Goal: Task Accomplishment & Management: Complete application form

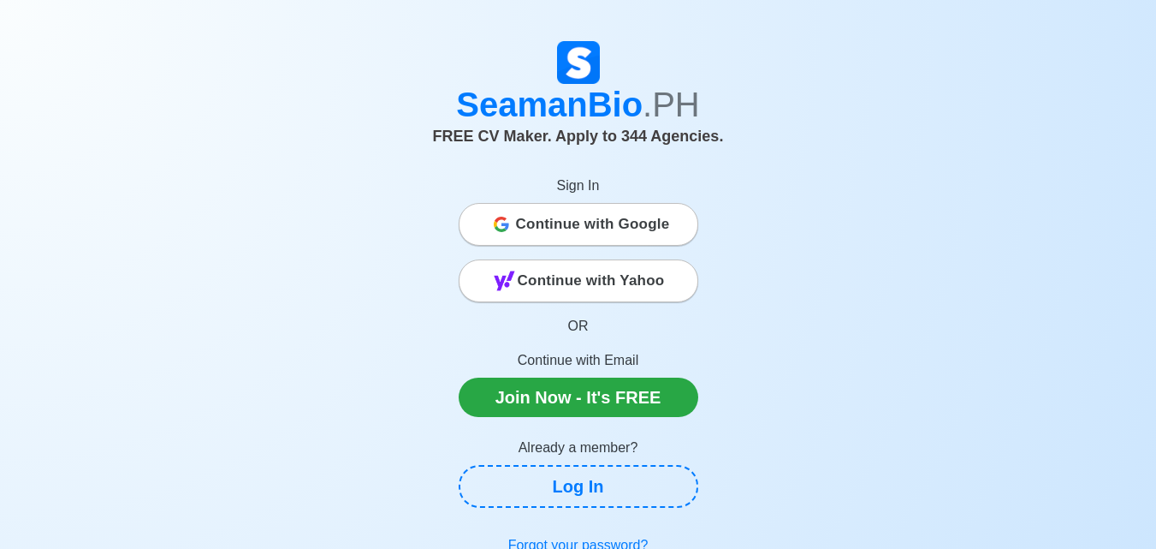
click at [598, 223] on span "Continue with Google" at bounding box center [593, 224] width 154 height 34
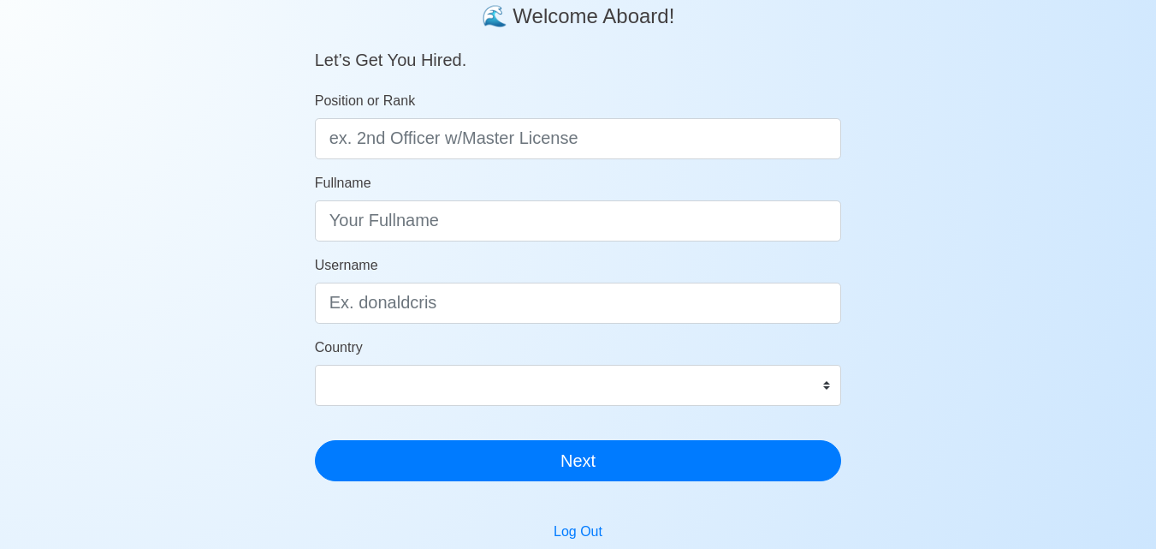
scroll to position [171, 0]
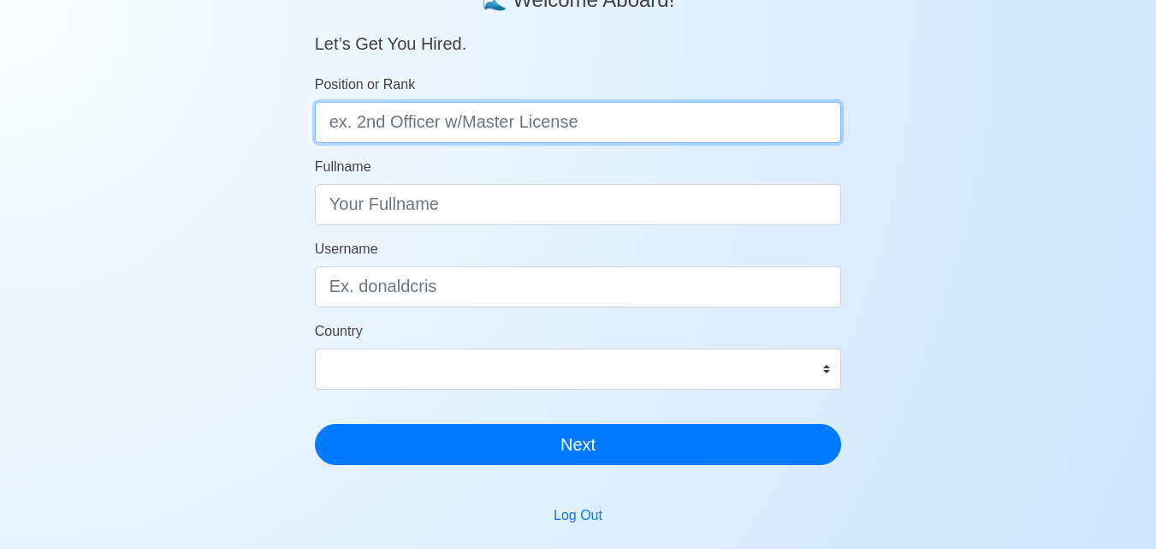
click at [421, 128] on input "Position or Rank" at bounding box center [578, 122] width 527 height 41
type input "m"
type input "[PERSON_NAME]/ assistant cook"
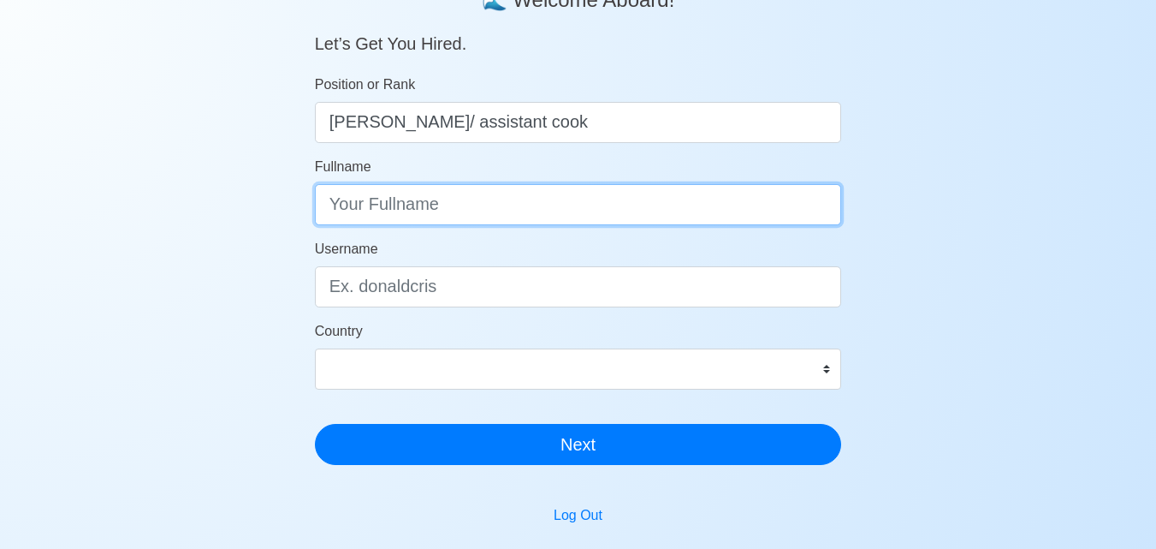
click at [361, 212] on input "Fullname" at bounding box center [578, 204] width 527 height 41
type input "L"
type input "Lot G. Dinawanao"
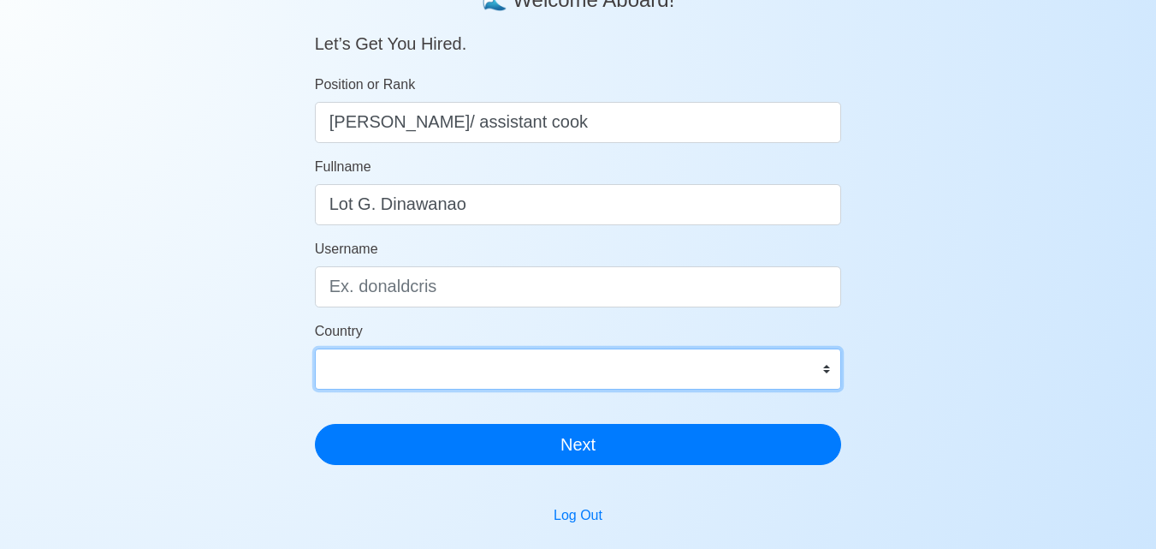
click at [833, 372] on select "[GEOGRAPHIC_DATA] [GEOGRAPHIC_DATA] [GEOGRAPHIC_DATA] [GEOGRAPHIC_DATA] [US_STA…" at bounding box center [578, 368] width 527 height 41
select select "PH"
click at [315, 348] on select "[GEOGRAPHIC_DATA] [GEOGRAPHIC_DATA] [GEOGRAPHIC_DATA] [GEOGRAPHIC_DATA] [US_STA…" at bounding box center [578, 368] width 527 height 41
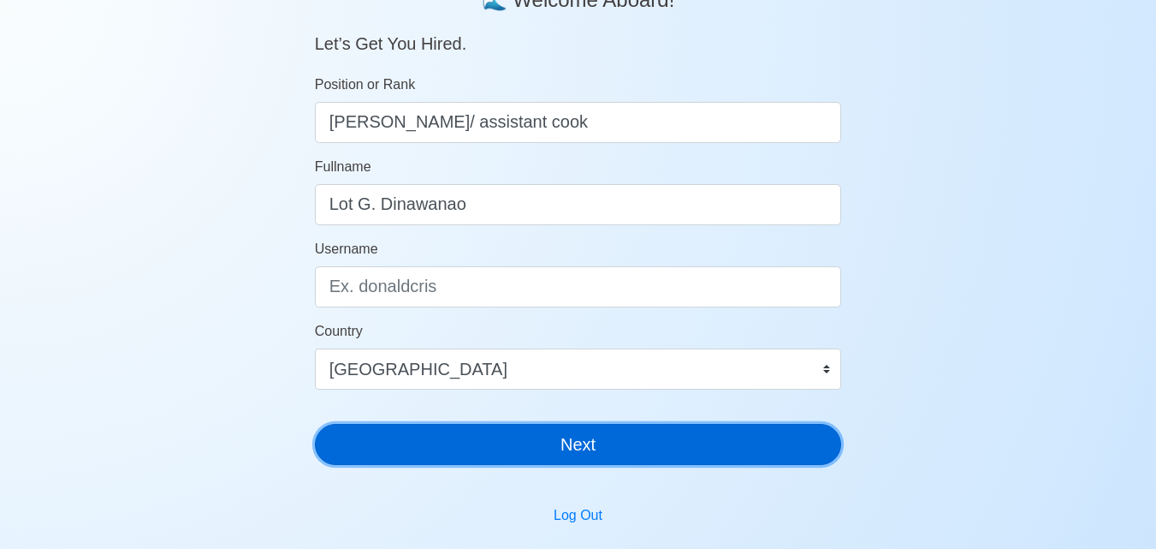
click at [573, 449] on button "Next" at bounding box center [578, 444] width 527 height 41
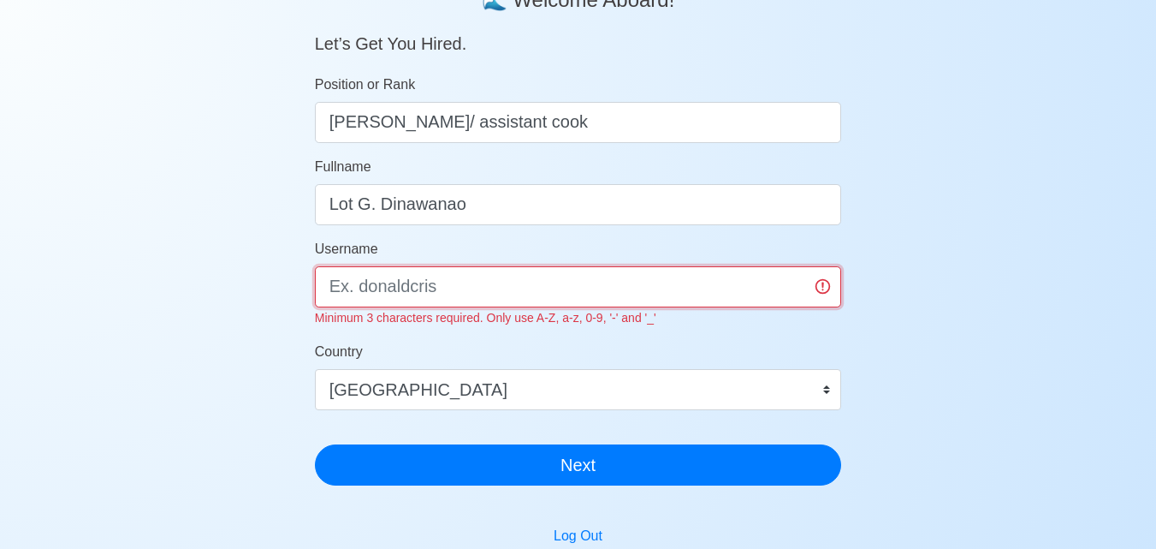
click at [383, 290] on input "Username" at bounding box center [578, 286] width 527 height 41
type input "L"
click at [388, 289] on input "Username" at bounding box center [578, 286] width 527 height 41
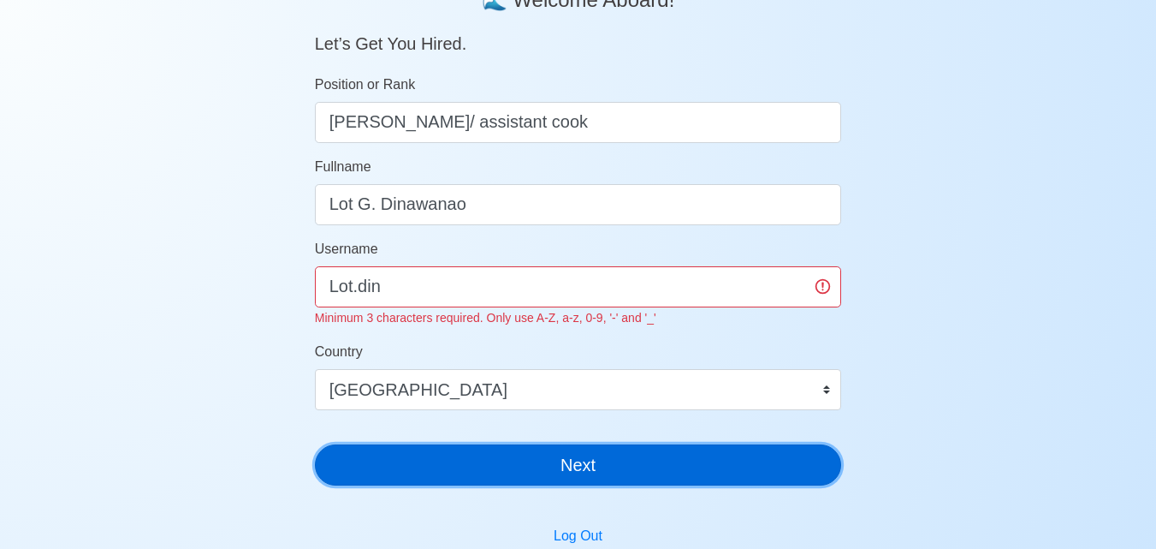
click at [573, 469] on button "Next" at bounding box center [578, 464] width 527 height 41
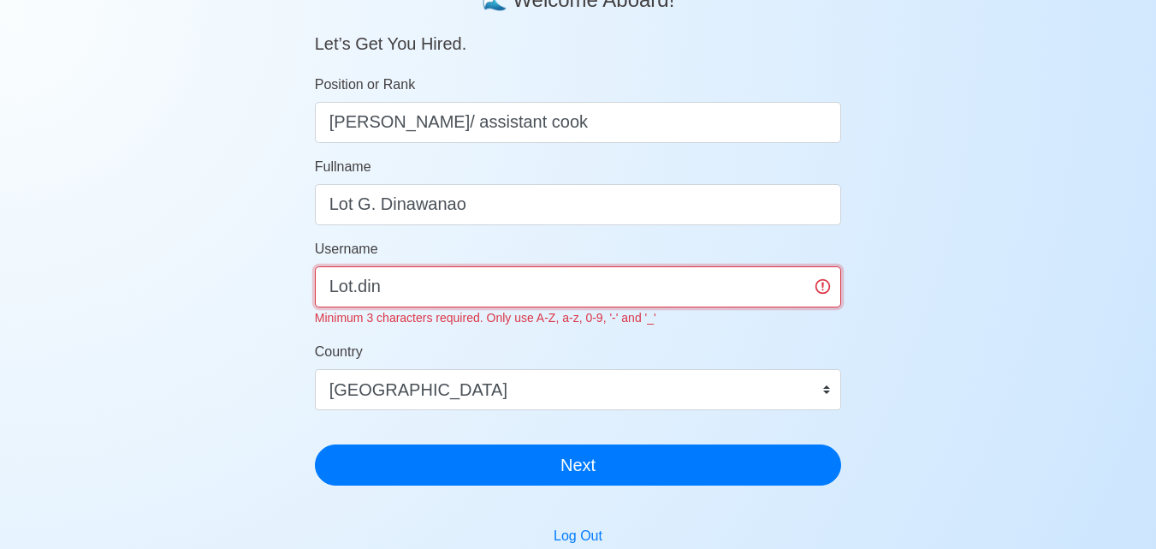
click at [390, 286] on input "Lot.din" at bounding box center [578, 286] width 527 height 41
type input "L"
click at [506, 279] on input "Username" at bounding box center [578, 286] width 527 height 41
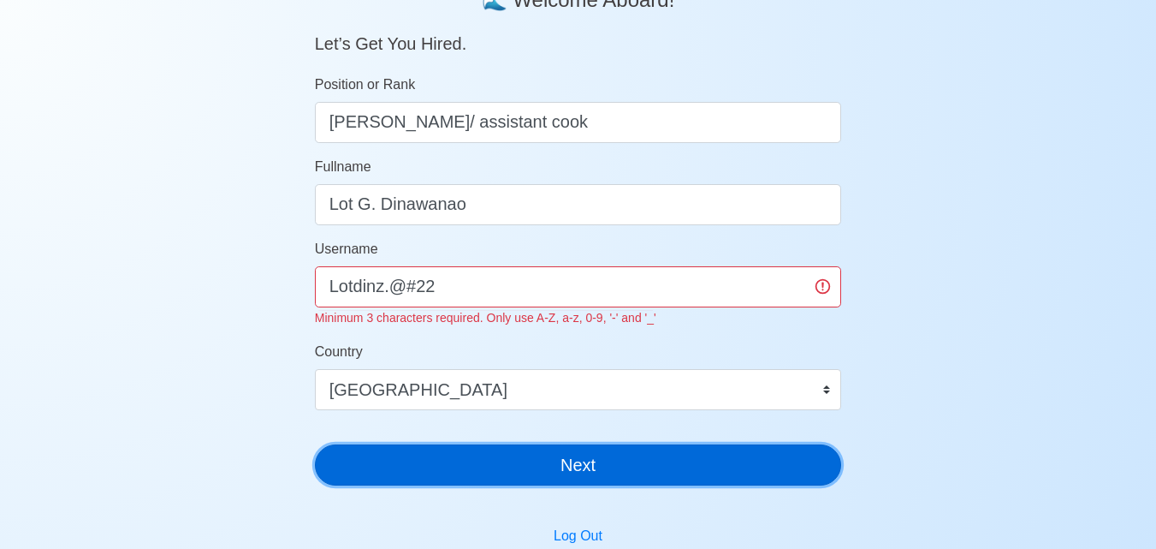
click at [572, 469] on button "Next" at bounding box center [578, 464] width 527 height 41
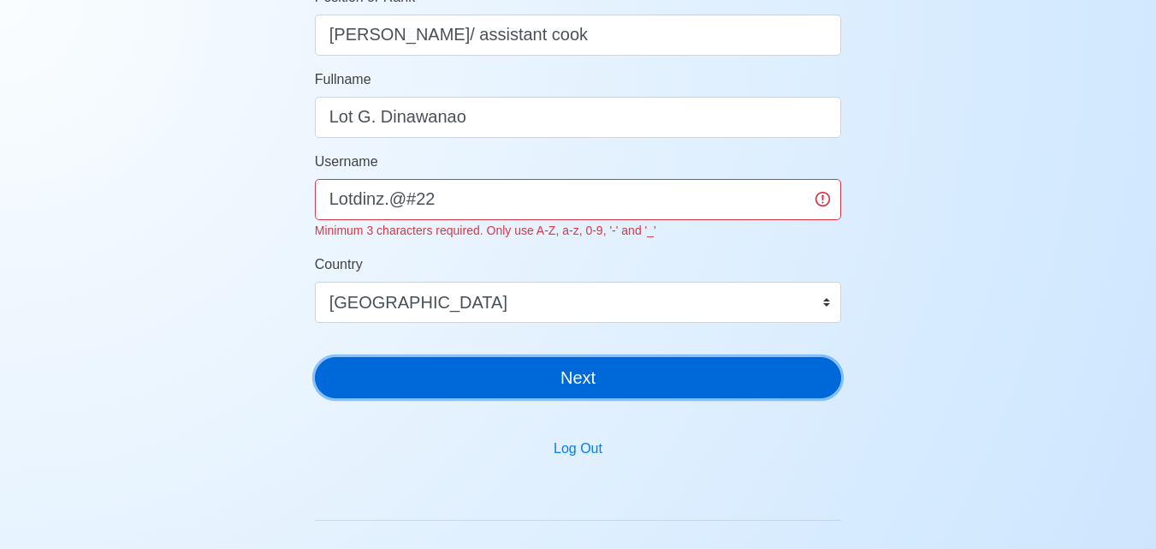
scroll to position [257, 0]
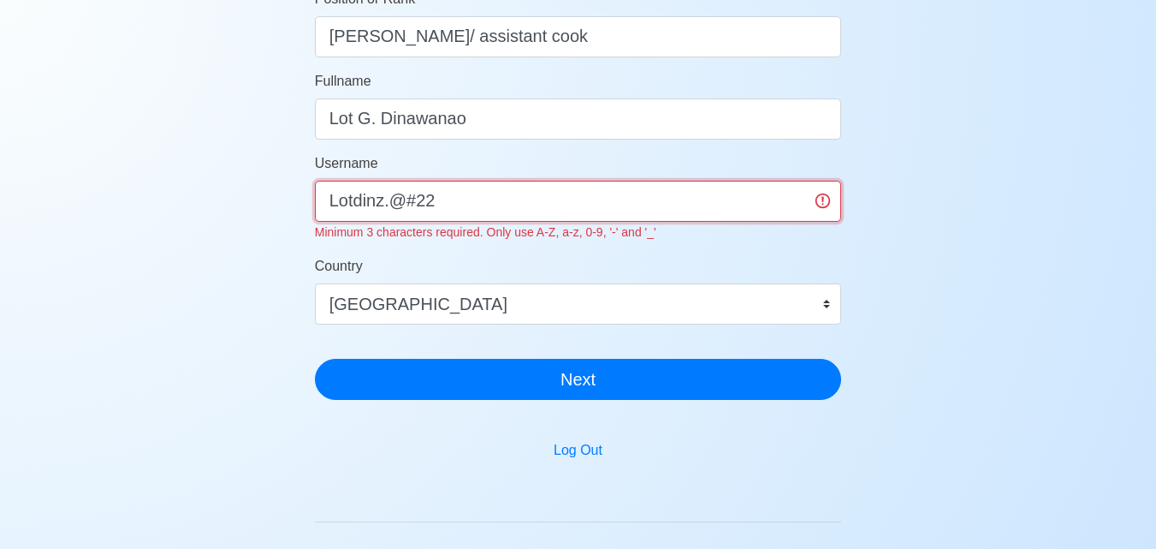
click at [464, 209] on input "Lotdinz.@#22" at bounding box center [578, 201] width 527 height 41
type input "L"
click at [442, 213] on input "Username" at bounding box center [578, 201] width 527 height 41
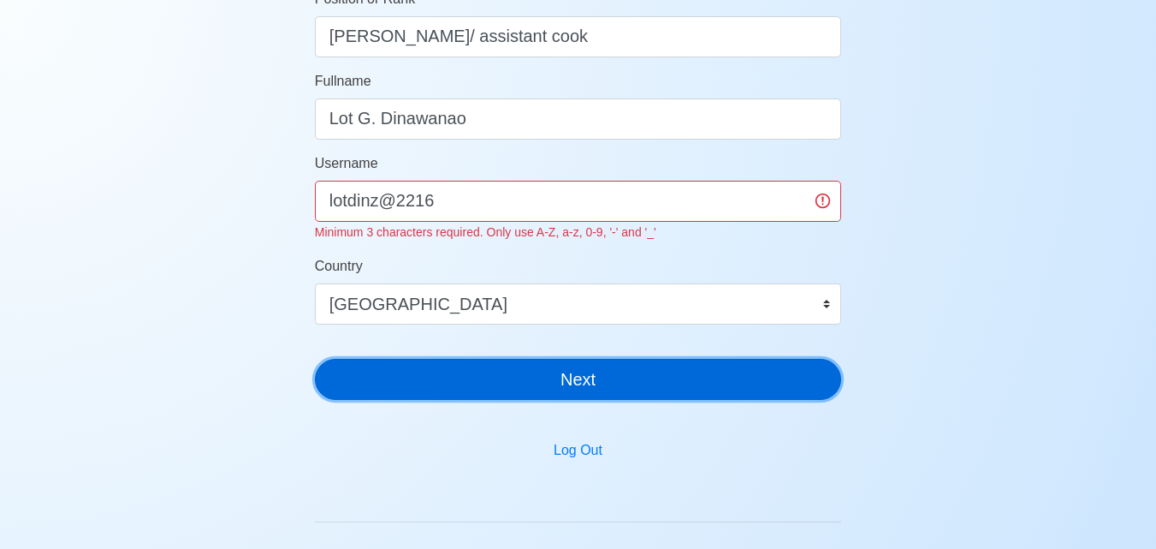
click at [568, 391] on button "Next" at bounding box center [578, 379] width 527 height 41
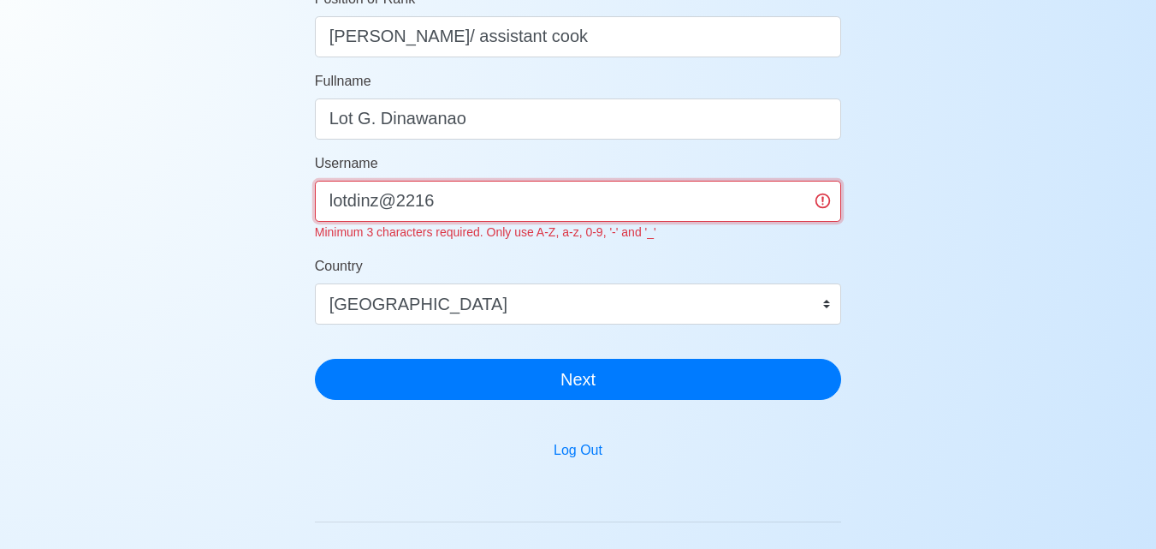
click at [824, 205] on input "lotdinz@2216" at bounding box center [578, 201] width 527 height 41
click at [474, 208] on input "lotdinz2216" at bounding box center [578, 201] width 527 height 41
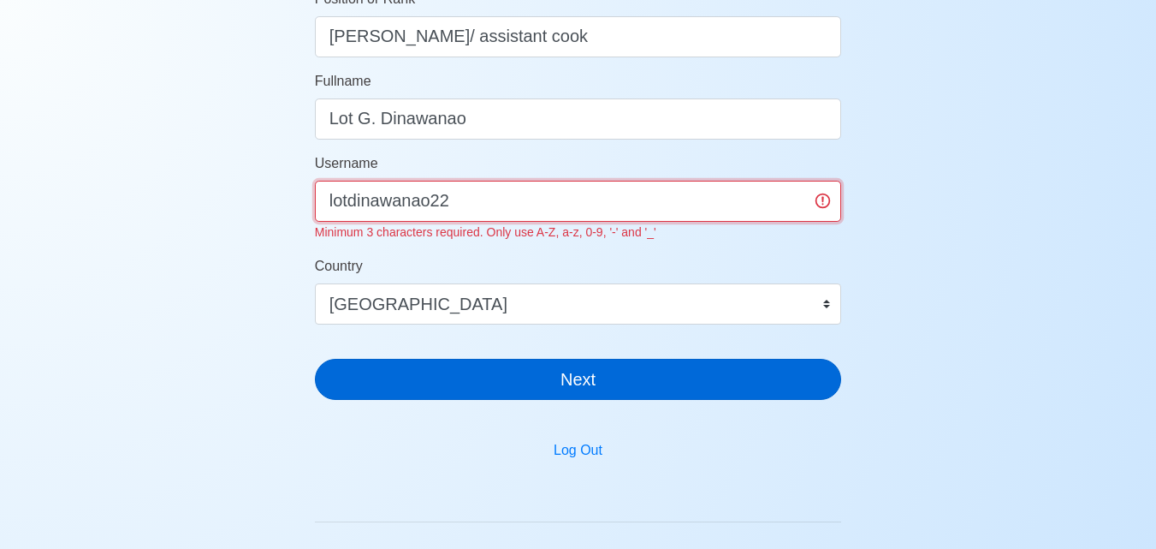
type input "lotdinawanao22"
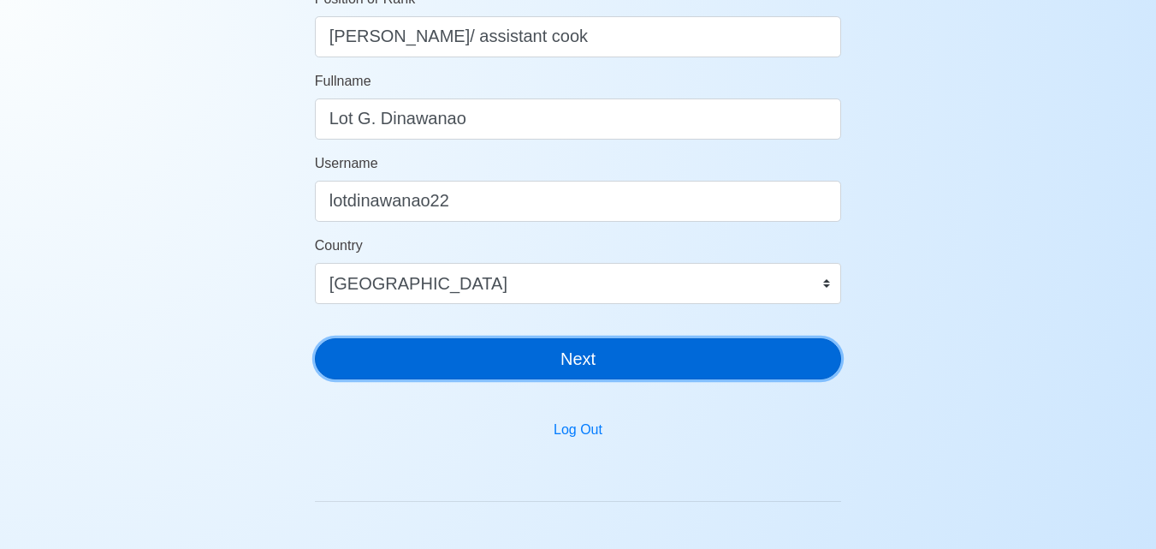
click at [577, 386] on div "SeamanBio .PH 🌊 Welcome Aboard! Let’s Get You Hired. Position or [PERSON_NAME]/…" at bounding box center [578, 99] width 527 height 588
click at [575, 359] on button "Next" at bounding box center [578, 358] width 527 height 41
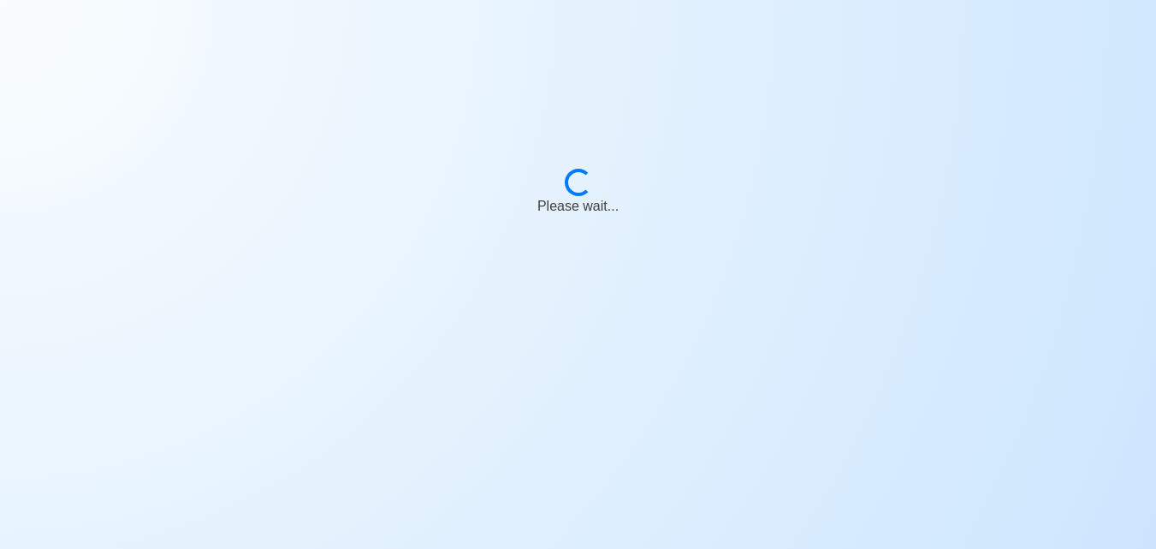
scroll to position [21, 0]
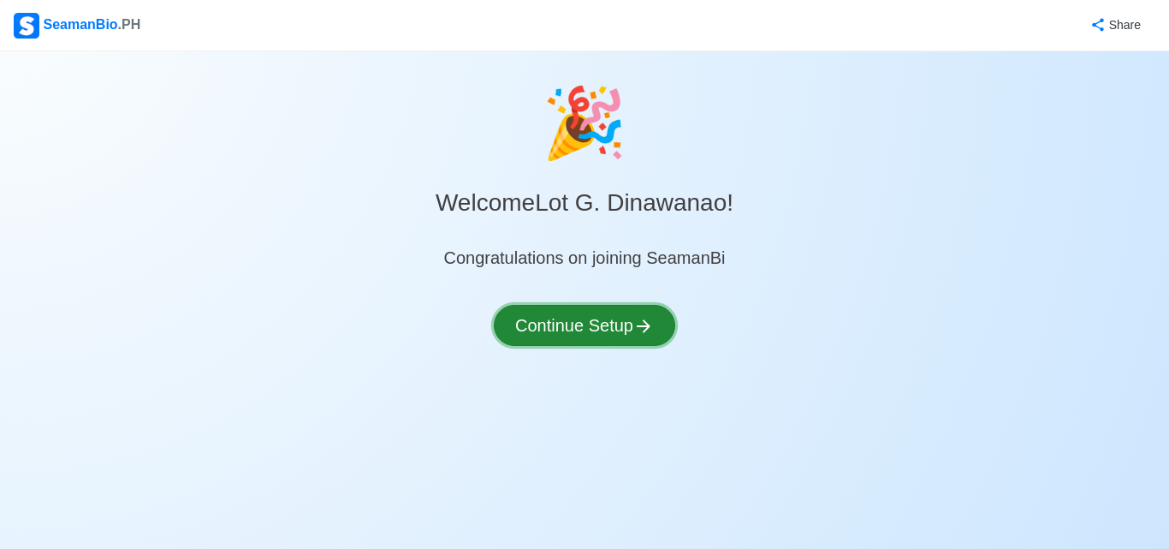
click at [586, 324] on button "Continue Setup" at bounding box center [584, 325] width 181 height 41
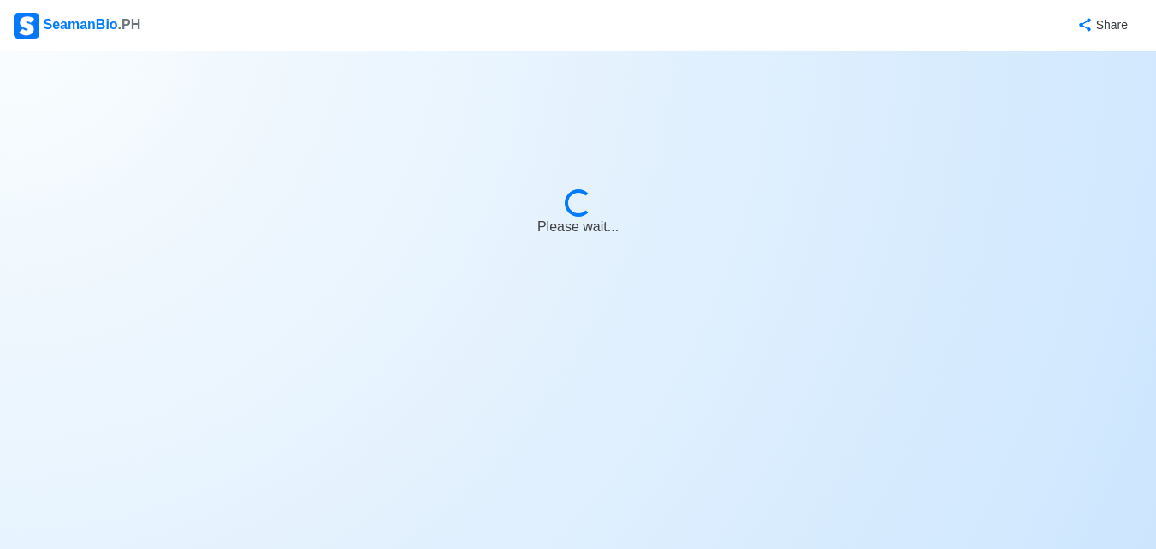
select select "Visible for Hiring"
select select "PH"
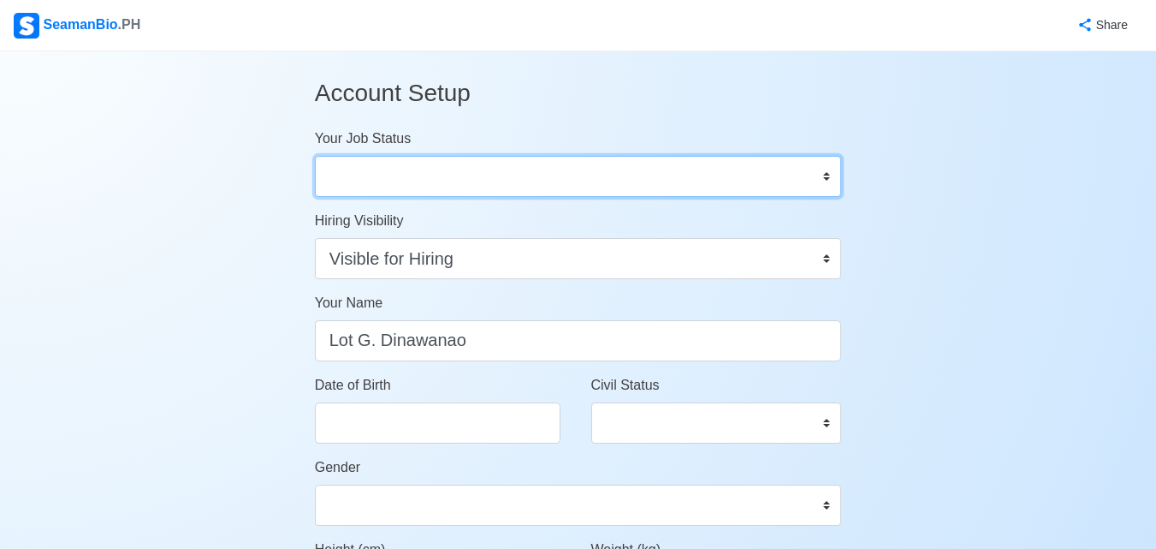
click at [823, 177] on select "Onboard Actively Looking for Job Not Looking for Job" at bounding box center [578, 176] width 527 height 41
select select "Actively Looking for Job"
click at [315, 156] on select "Onboard Actively Looking for Job Not Looking for Job" at bounding box center [578, 176] width 527 height 41
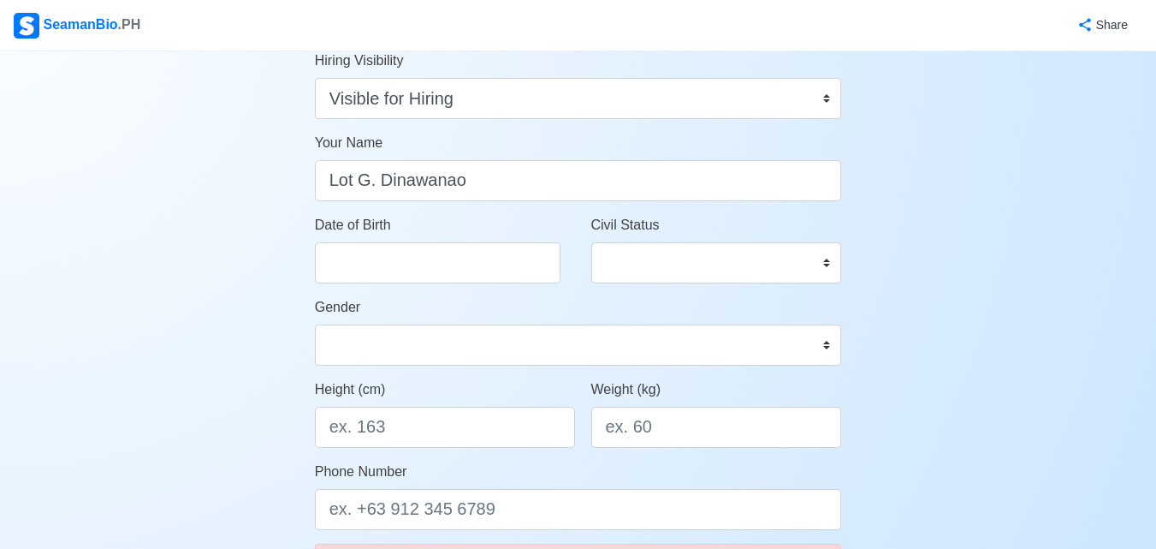
scroll to position [171, 0]
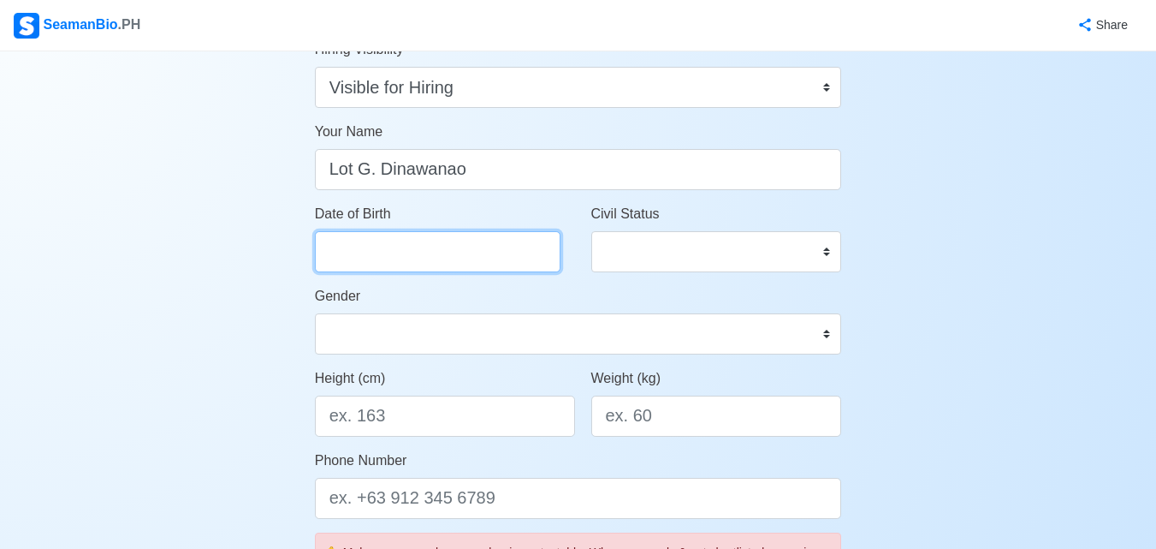
click at [421, 262] on input "Date of Birth" at bounding box center [438, 251] width 246 height 41
select select "****"
select select "*******"
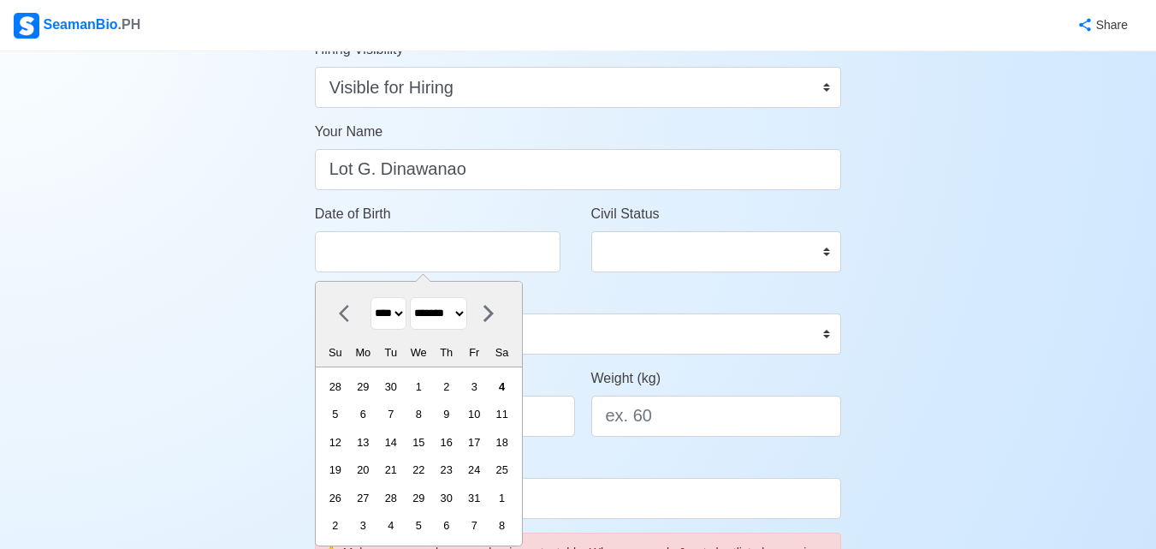
click at [403, 316] on select "**** **** **** **** **** **** **** **** **** **** **** **** **** **** **** ****…" at bounding box center [389, 313] width 36 height 33
select select "****"
click at [371, 297] on select "**** **** **** **** **** **** **** **** **** **** **** **** **** **** **** ****…" at bounding box center [389, 313] width 36 height 33
click at [467, 310] on select "******* ******** ***** ***** *** **** **** ****** ********* ******* ******** **…" at bounding box center [438, 313] width 57 height 33
select select "***"
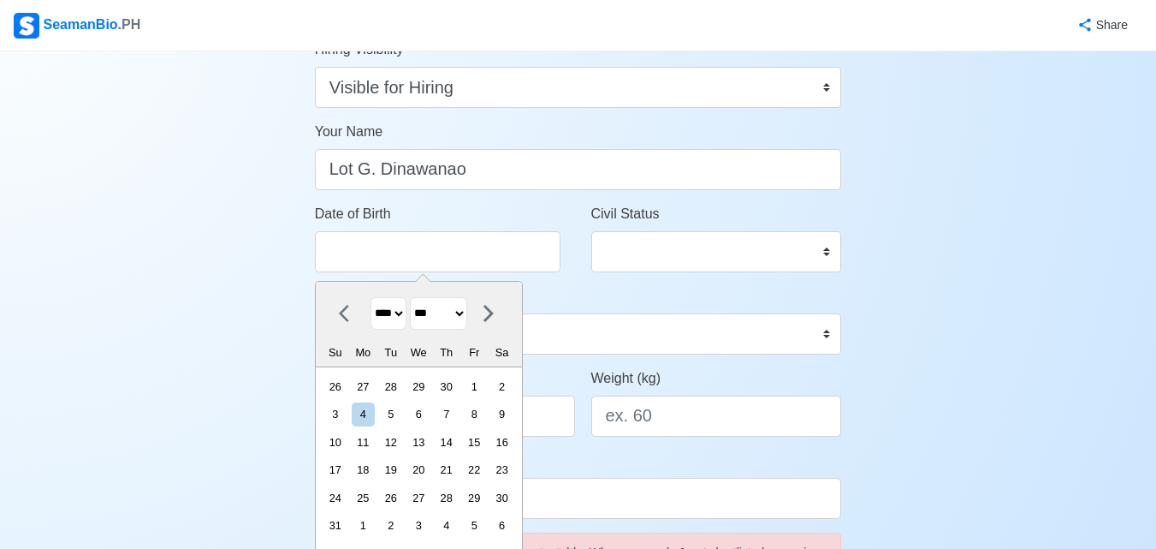
click at [417, 297] on select "******* ******** ***** ***** *** **** **** ****** ********* ******* ******** **…" at bounding box center [438, 313] width 57 height 33
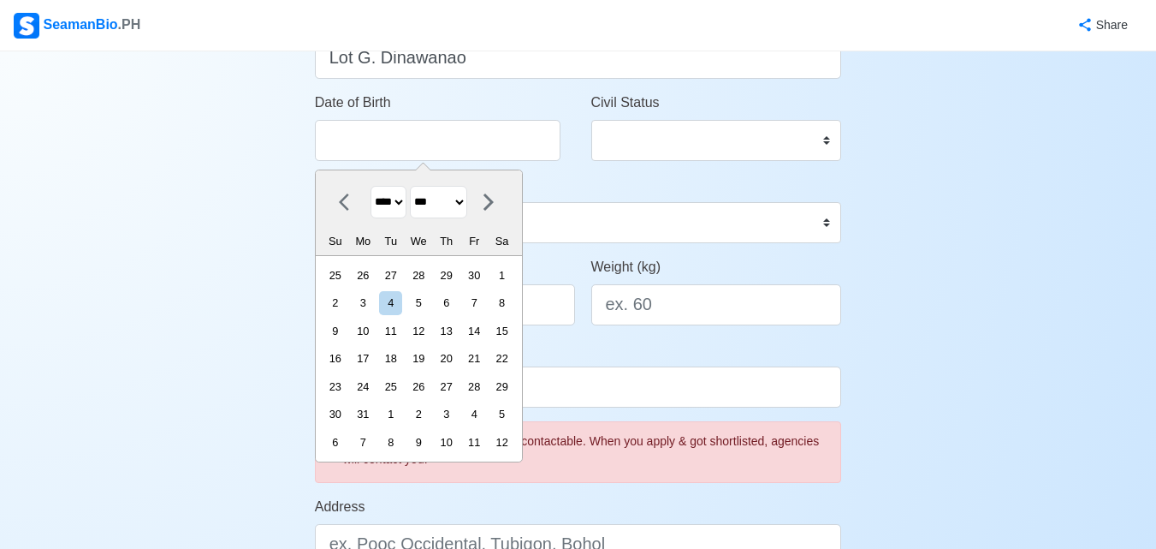
scroll to position [342, 0]
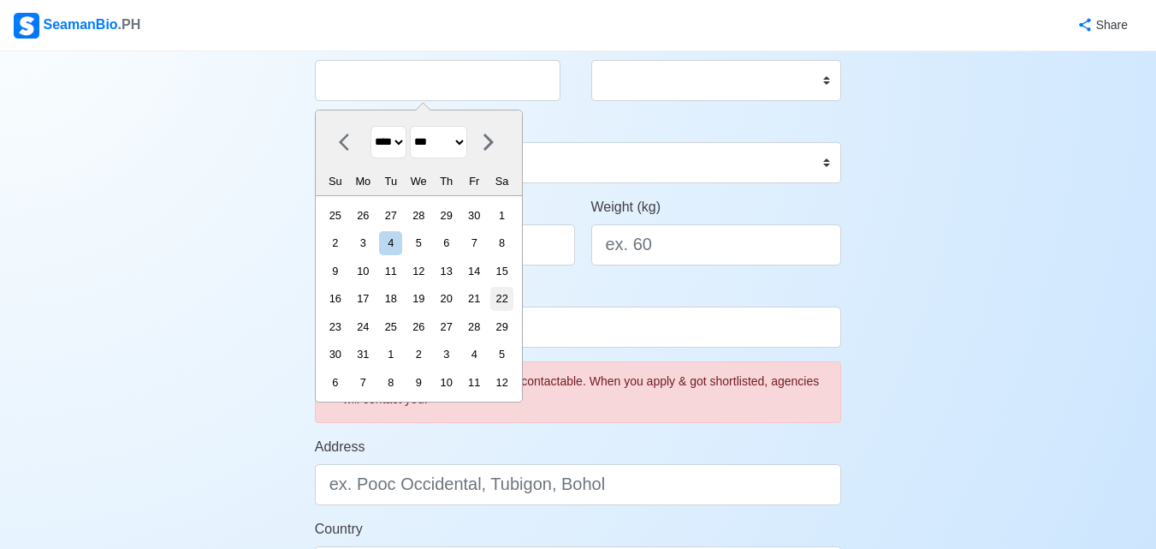
click at [511, 297] on div "22" at bounding box center [501, 298] width 23 height 23
type input "[DATE]"
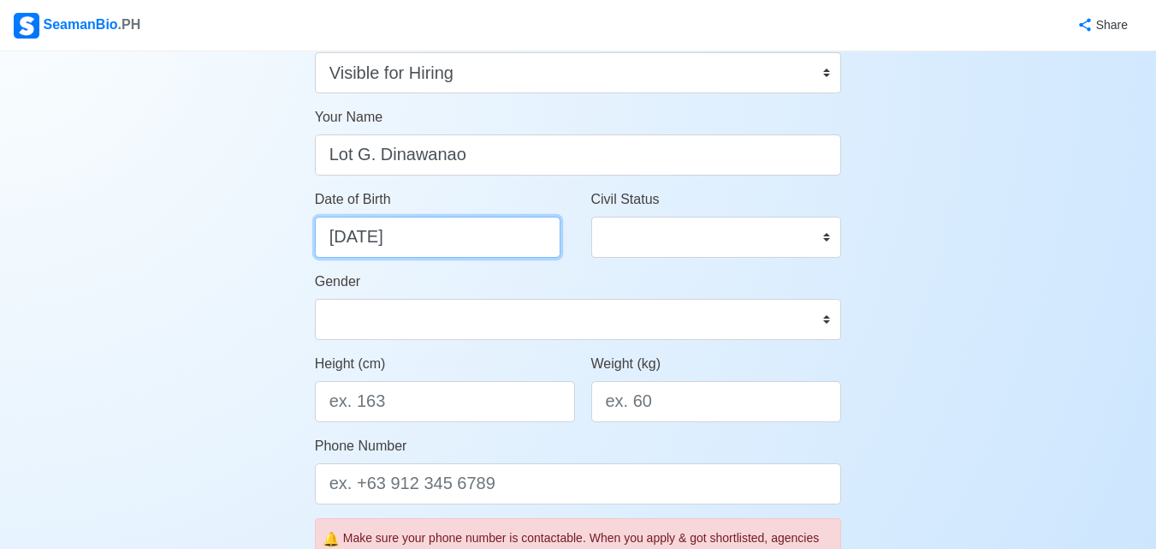
scroll to position [171, 0]
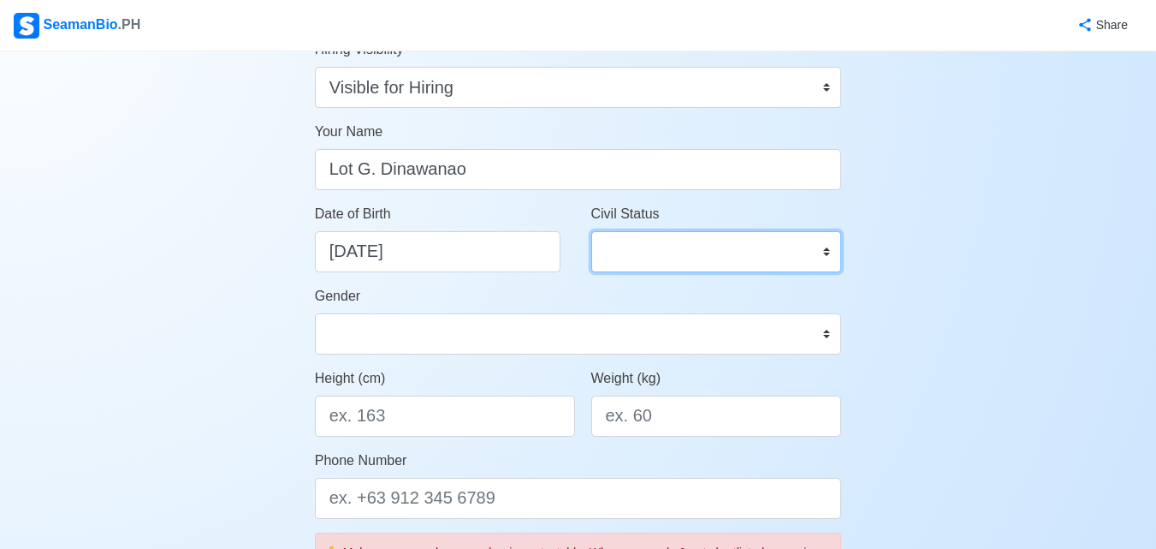
click at [828, 253] on select "Single Married Widowed Separated" at bounding box center [716, 251] width 251 height 41
select select "Married"
click at [591, 231] on select "Single Married Widowed Separated" at bounding box center [716, 251] width 251 height 41
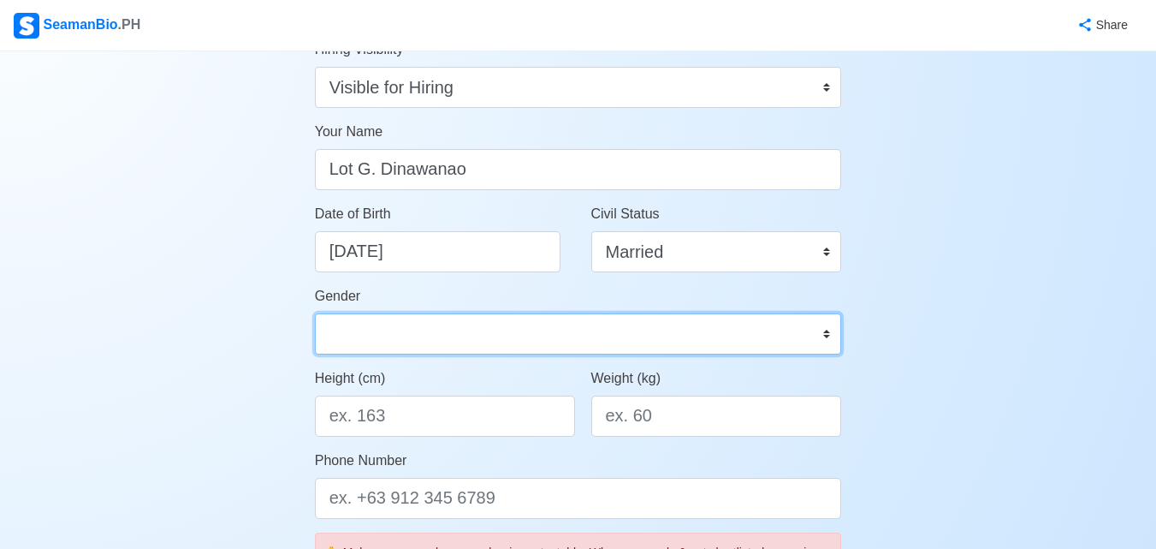
click at [443, 342] on select "[DEMOGRAPHIC_DATA] [DEMOGRAPHIC_DATA]" at bounding box center [578, 333] width 527 height 41
select select "[DEMOGRAPHIC_DATA]"
click at [315, 313] on select "[DEMOGRAPHIC_DATA] [DEMOGRAPHIC_DATA]" at bounding box center [578, 333] width 527 height 41
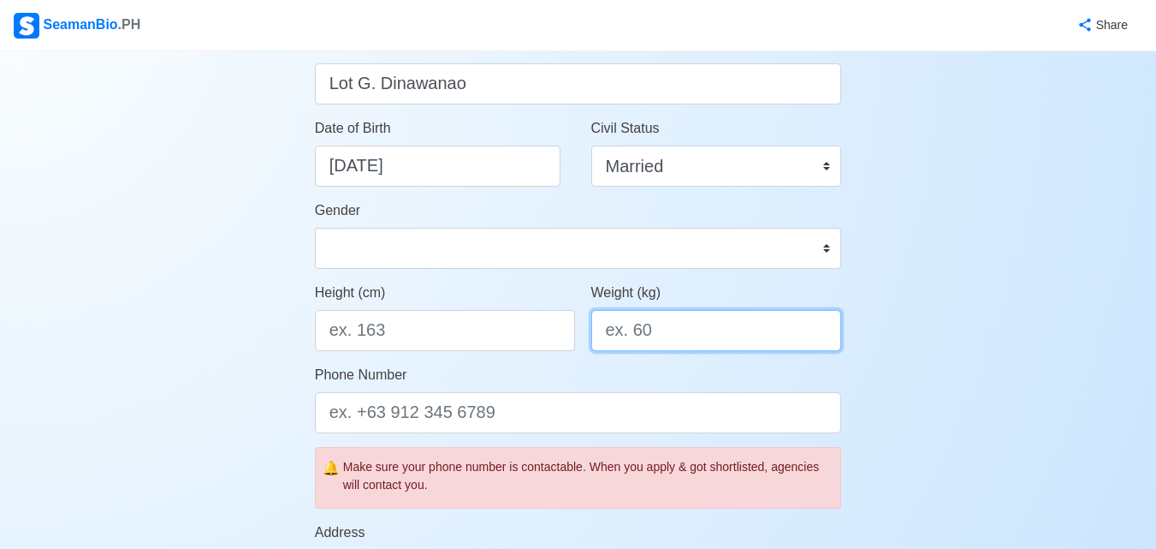
click at [662, 336] on input "Weight (kg)" at bounding box center [716, 330] width 251 height 41
type input "65"
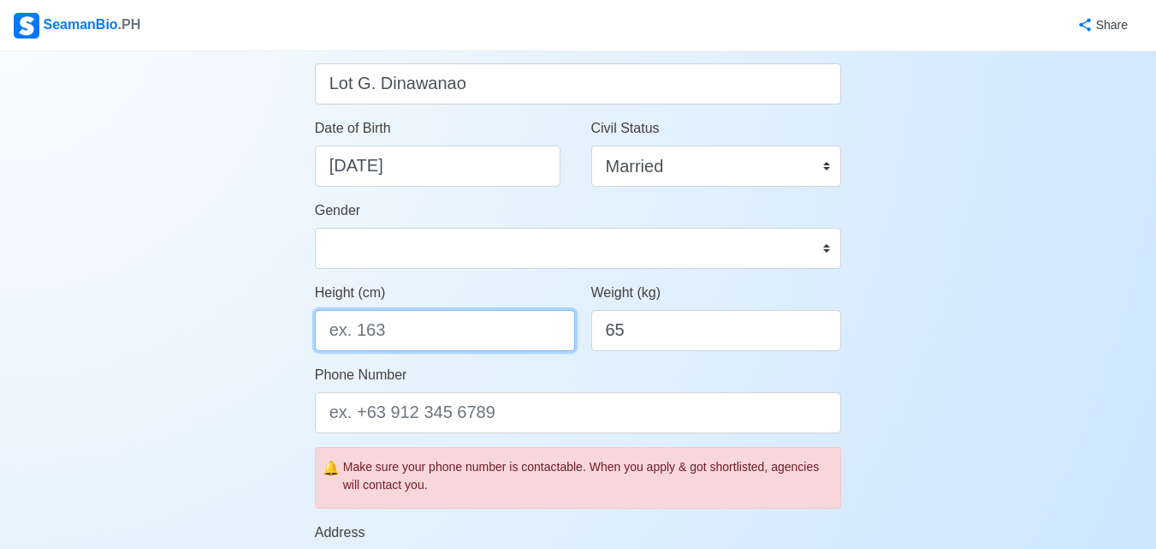
click at [464, 335] on input "Height (cm)" at bounding box center [445, 330] width 260 height 41
type input "163"
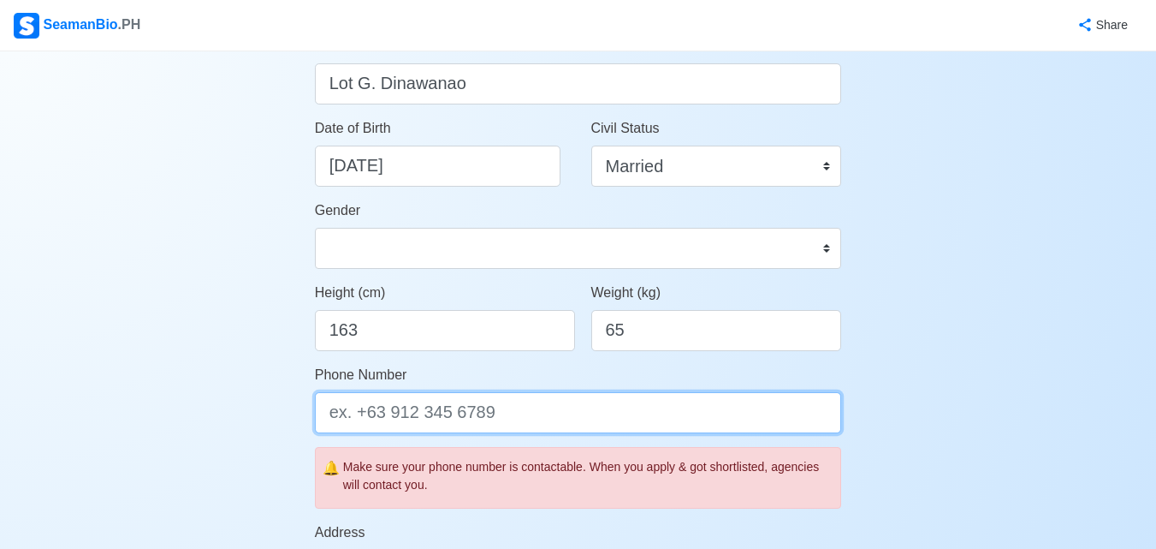
click at [451, 423] on input "Phone Number" at bounding box center [578, 412] width 527 height 41
type input "="
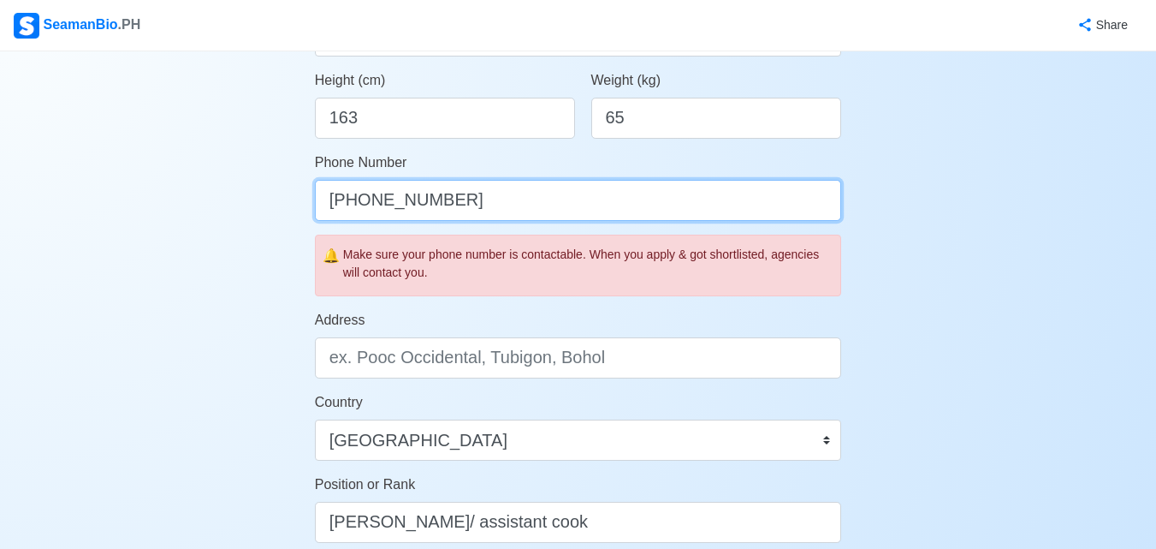
scroll to position [514, 0]
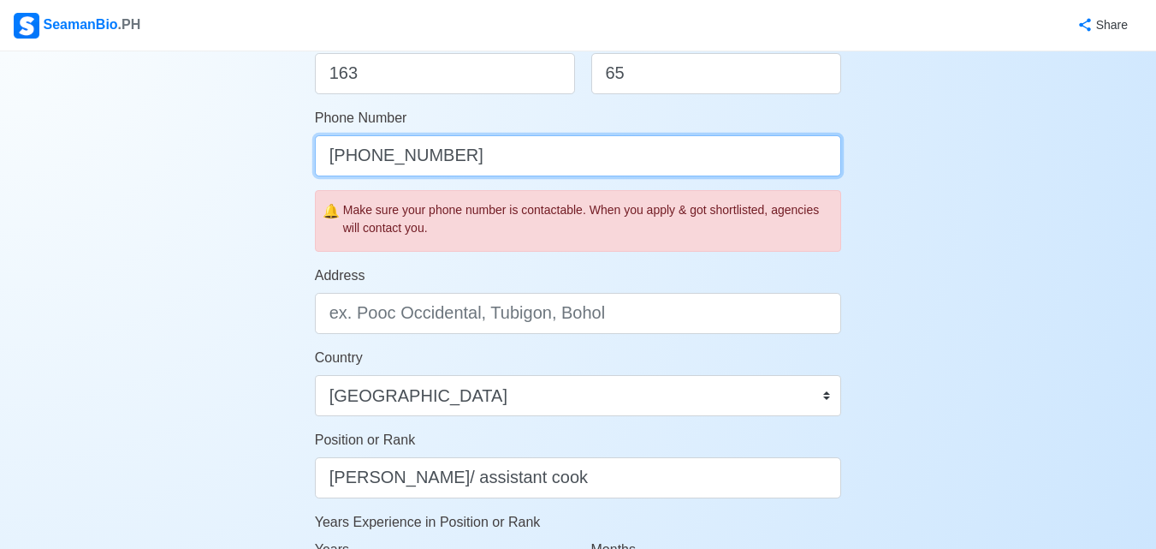
type input "[PHONE_NUMBER]"
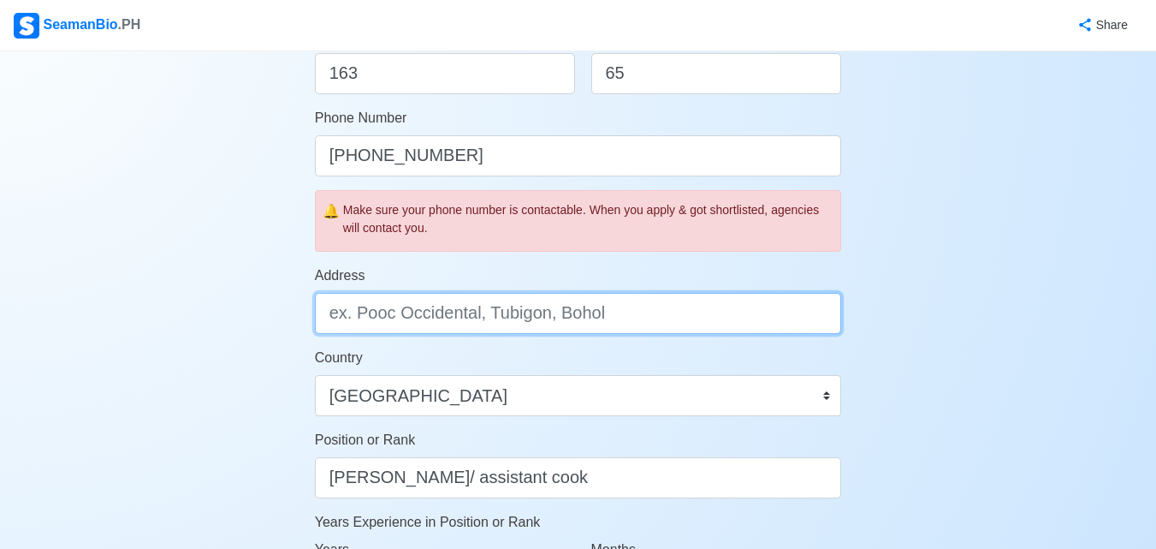
click at [482, 314] on input "Address" at bounding box center [578, 313] width 527 height 41
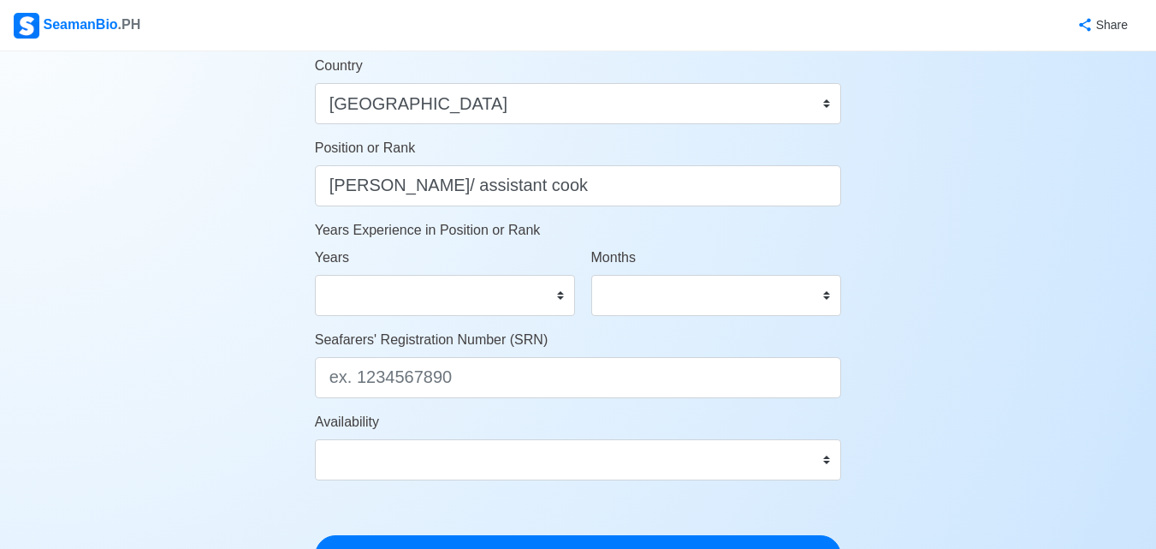
scroll to position [856, 0]
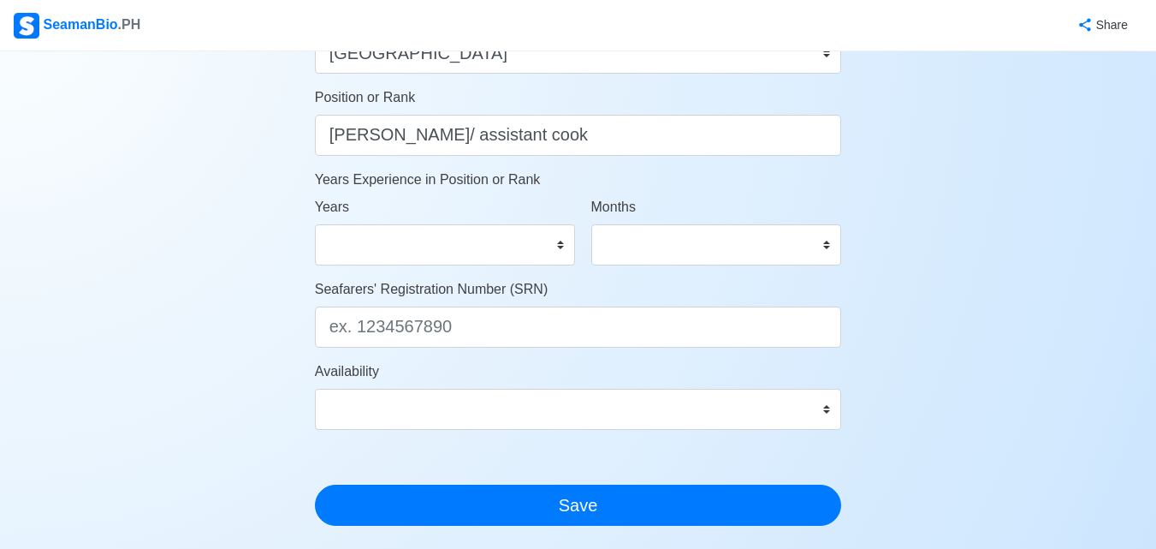
type input "Bgry. [GEOGRAPHIC_DATA], [GEOGRAPHIC_DATA]"
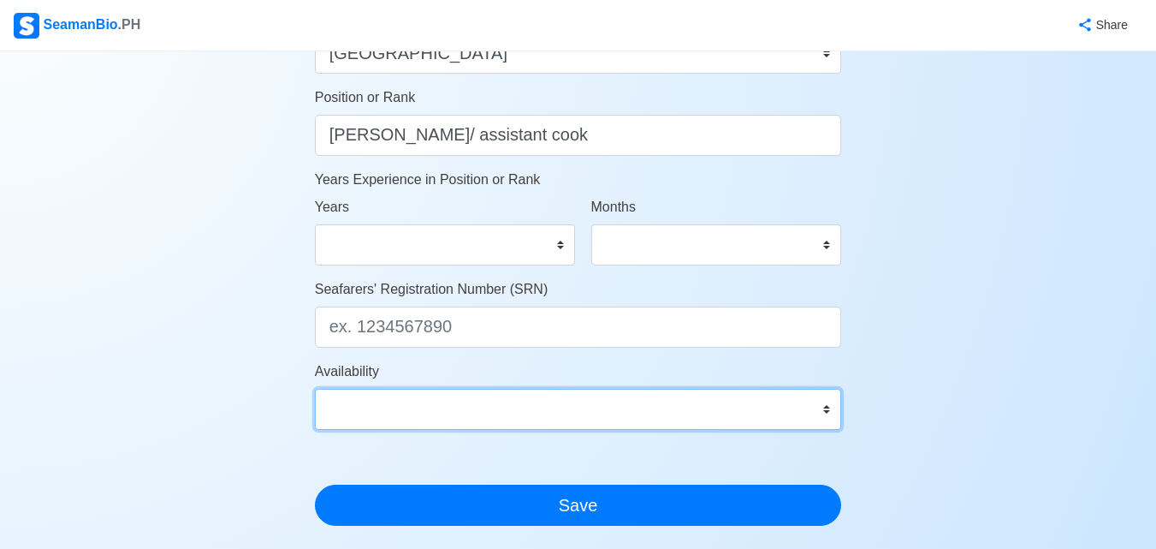
click at [829, 407] on select "Immediate [DATE] [DATE] [DATE] [DATE] [DATE] [DATE] [DATE] [DATE] [DATE]" at bounding box center [578, 409] width 527 height 41
select select "4102416000000"
click at [315, 389] on select "Immediate [DATE] [DATE] [DATE] [DATE] [DATE] [DATE] [DATE] [DATE] [DATE]" at bounding box center [578, 409] width 527 height 41
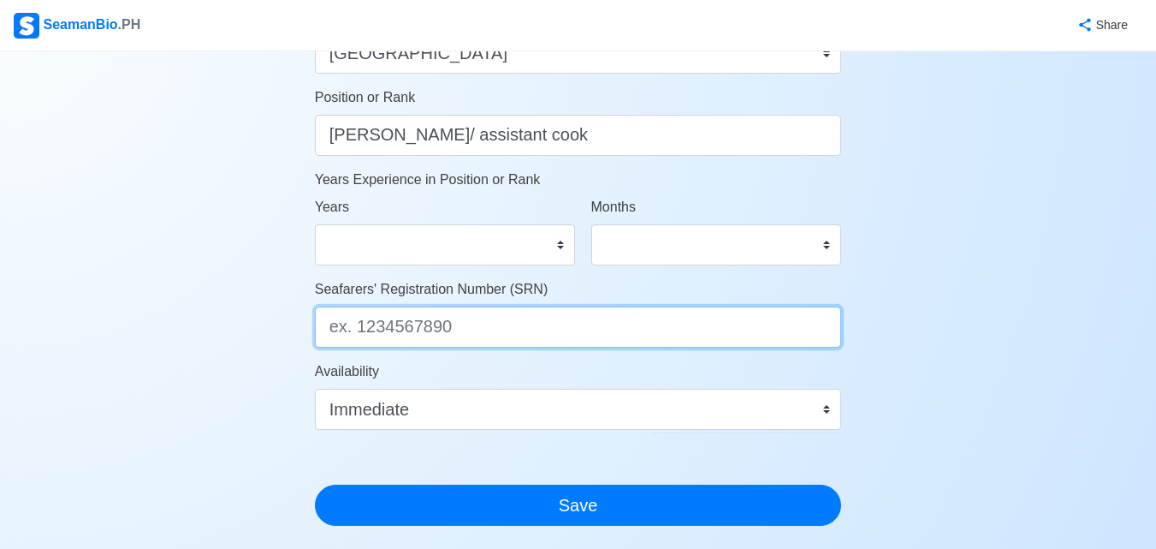
click at [405, 333] on input "Seafarers' Registration Number (SRN)" at bounding box center [578, 326] width 527 height 41
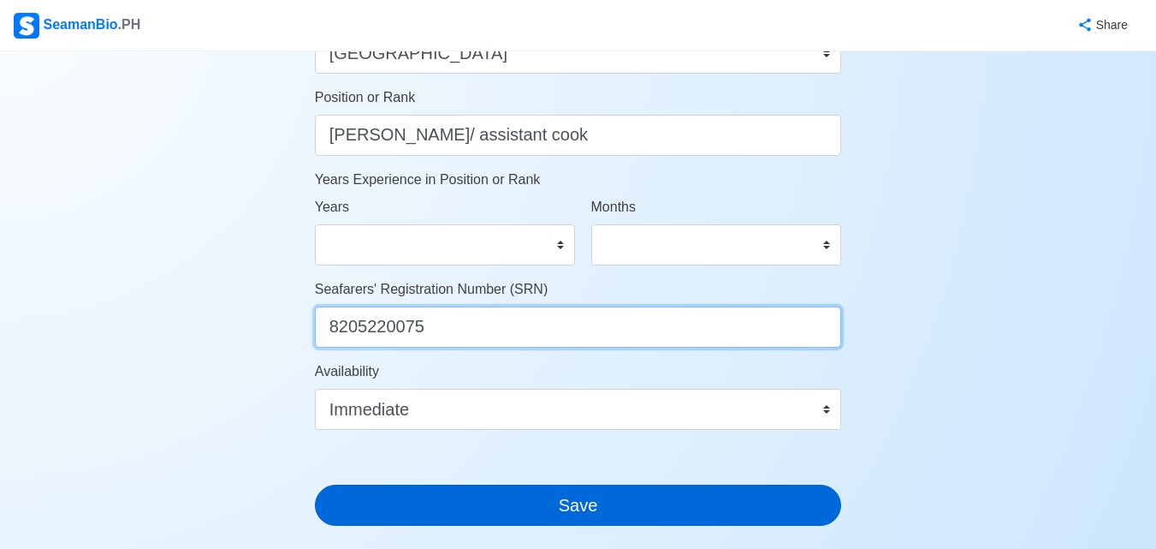
type input "8205220075"
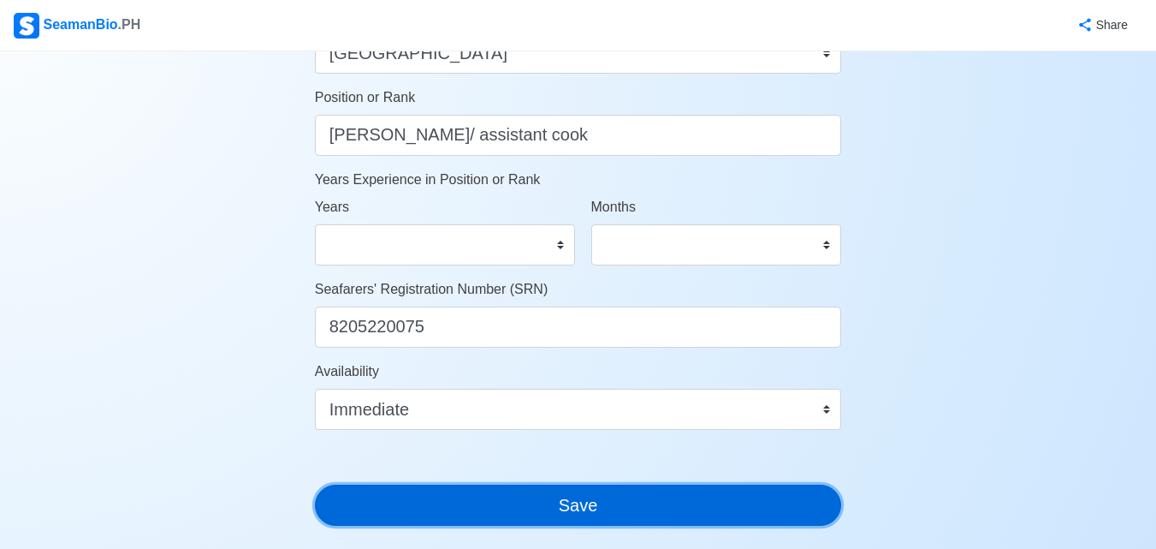
click at [588, 508] on button "Save" at bounding box center [578, 504] width 527 height 41
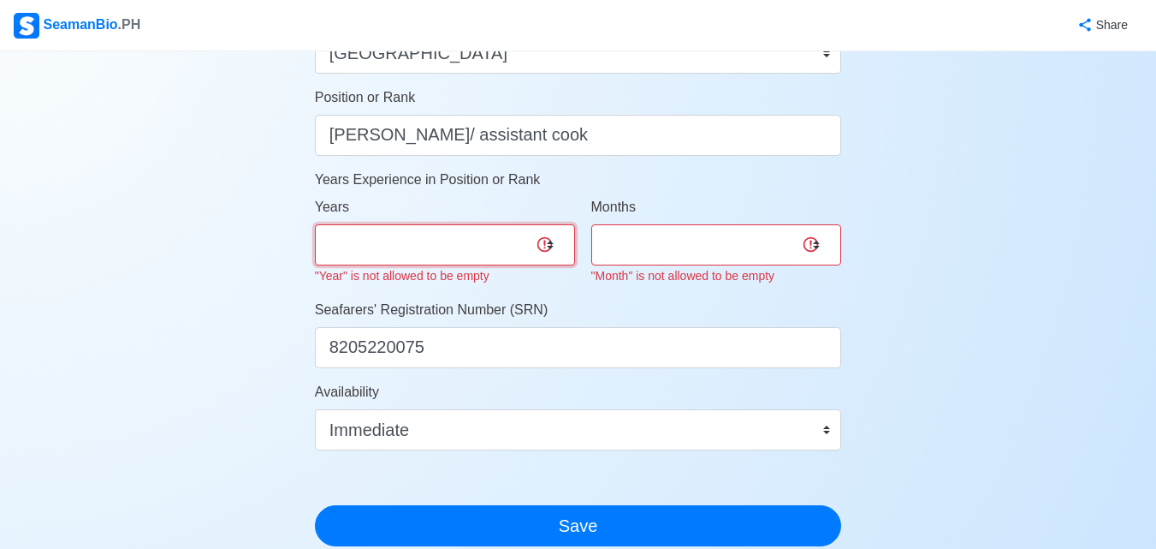
click at [549, 245] on select "0 1 2 3 4 5 6 7 8 9 10 11 12 13 14 15 16 17 18 19 20 21 22 23 24 25 26 27 28 29…" at bounding box center [445, 244] width 260 height 41
select select "0"
click at [315, 224] on select "0 1 2 3 4 5 6 7 8 9 10 11 12 13 14 15 16 17 18 19 20 21 22 23 24 25 26 27 28 29…" at bounding box center [445, 244] width 260 height 41
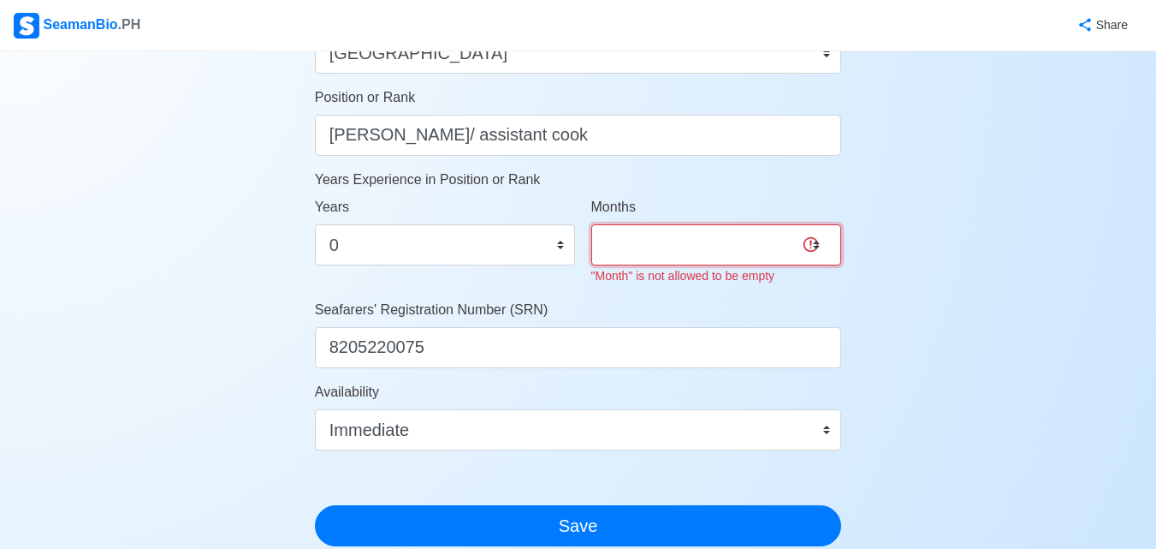
click at [813, 252] on select "0 1 2 3 4 5 6 7 8 9 10 11" at bounding box center [716, 244] width 251 height 41
select select "0"
click at [591, 224] on select "0 1 2 3 4 5 6 7 8 9 10 11" at bounding box center [716, 244] width 251 height 41
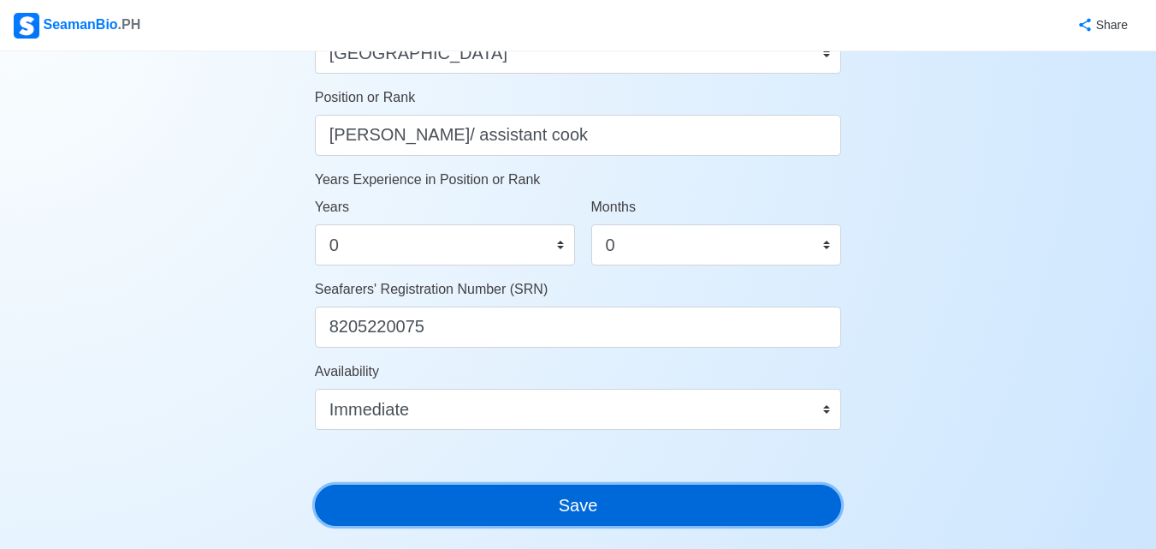
click at [582, 509] on button "Save" at bounding box center [578, 504] width 527 height 41
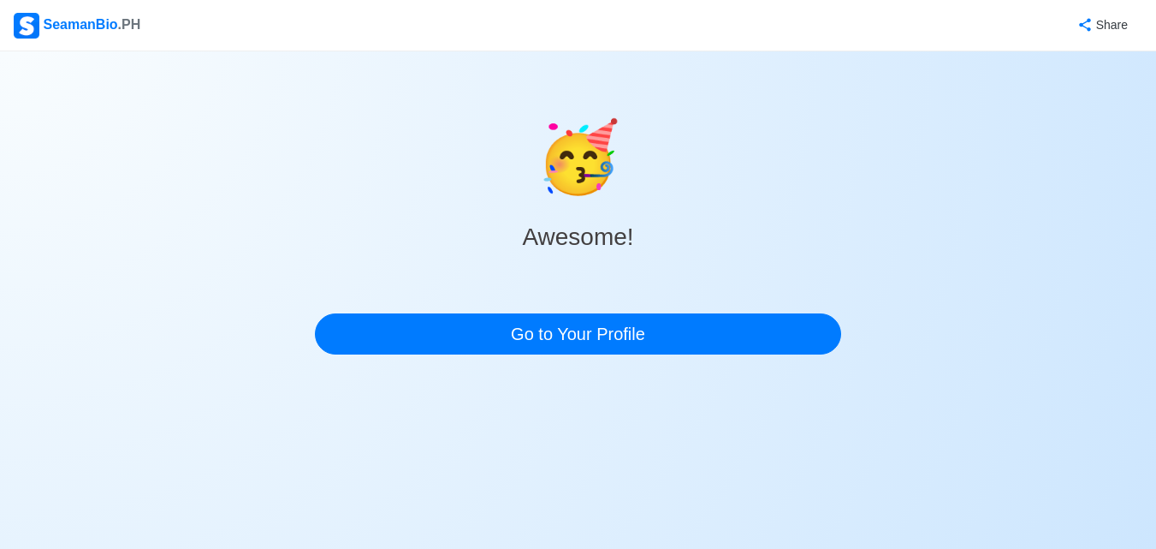
scroll to position [0, 0]
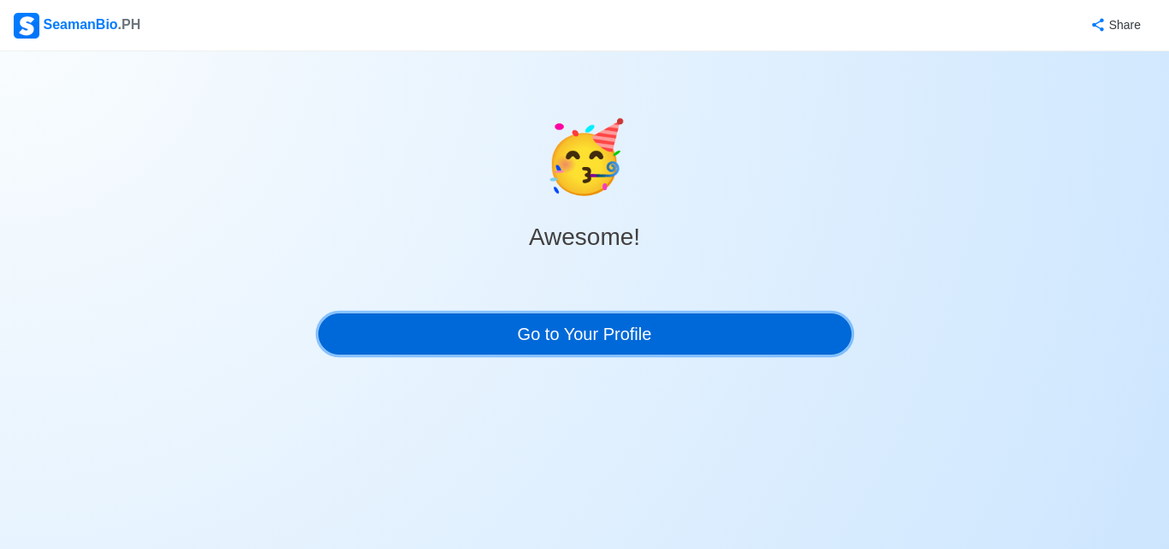
click at [598, 334] on link "Go to Your Profile" at bounding box center [584, 333] width 533 height 41
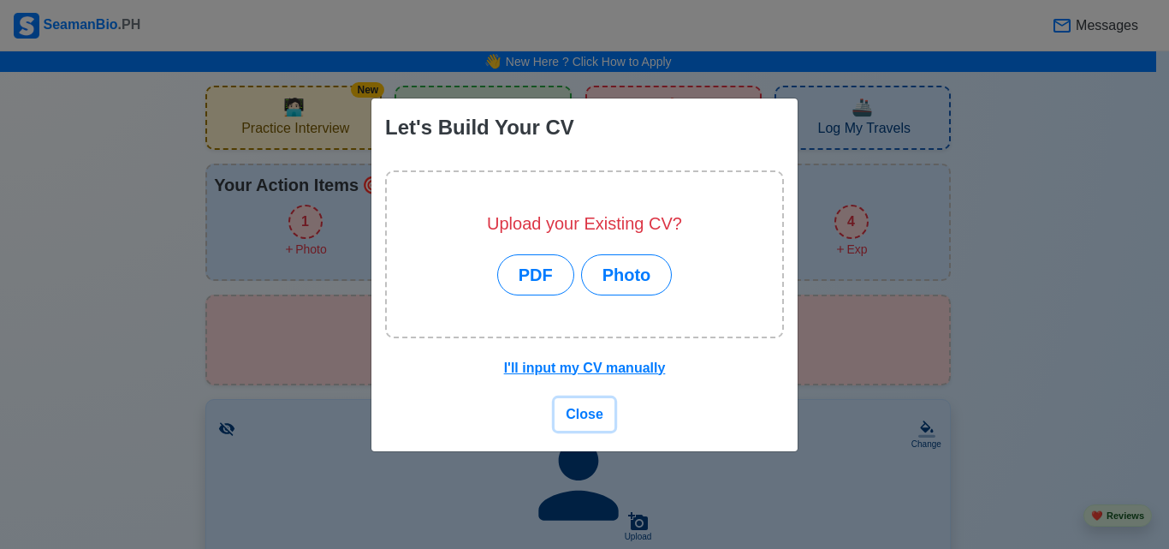
click at [588, 413] on span "Close" at bounding box center [585, 414] width 38 height 15
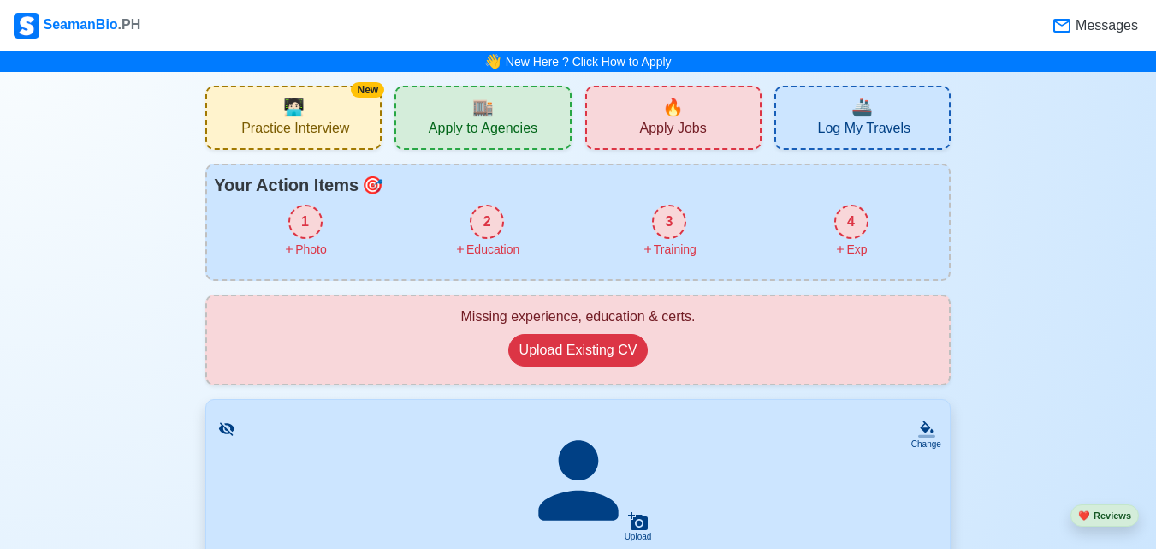
click at [489, 128] on span "Apply to Agencies" at bounding box center [483, 130] width 109 height 21
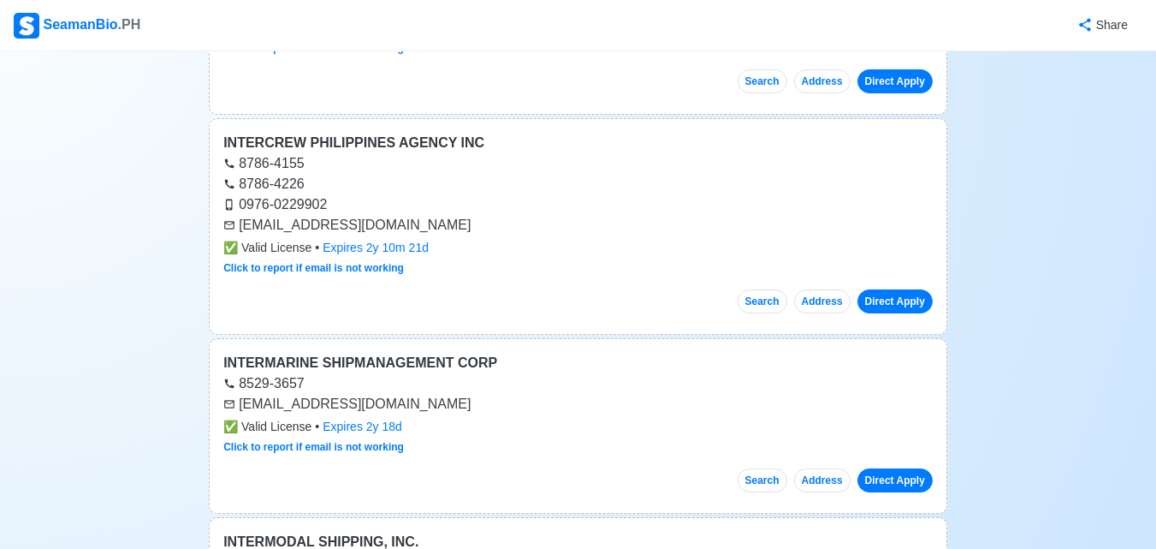
scroll to position [1027, 0]
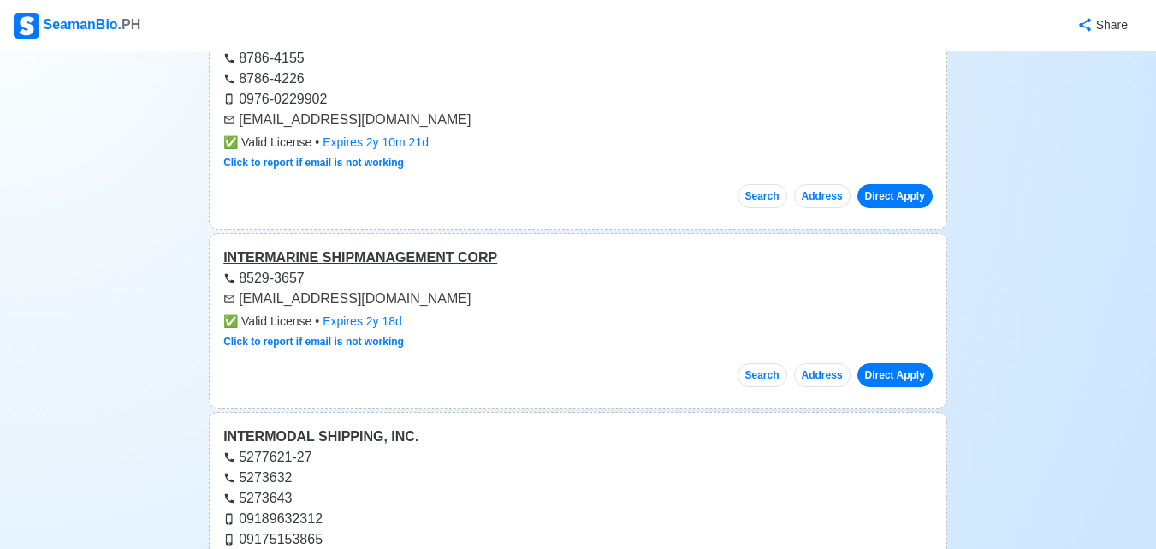
click at [373, 258] on div "INTERMARINE SHIPMANAGEMENT CORP" at bounding box center [578, 257] width 710 height 21
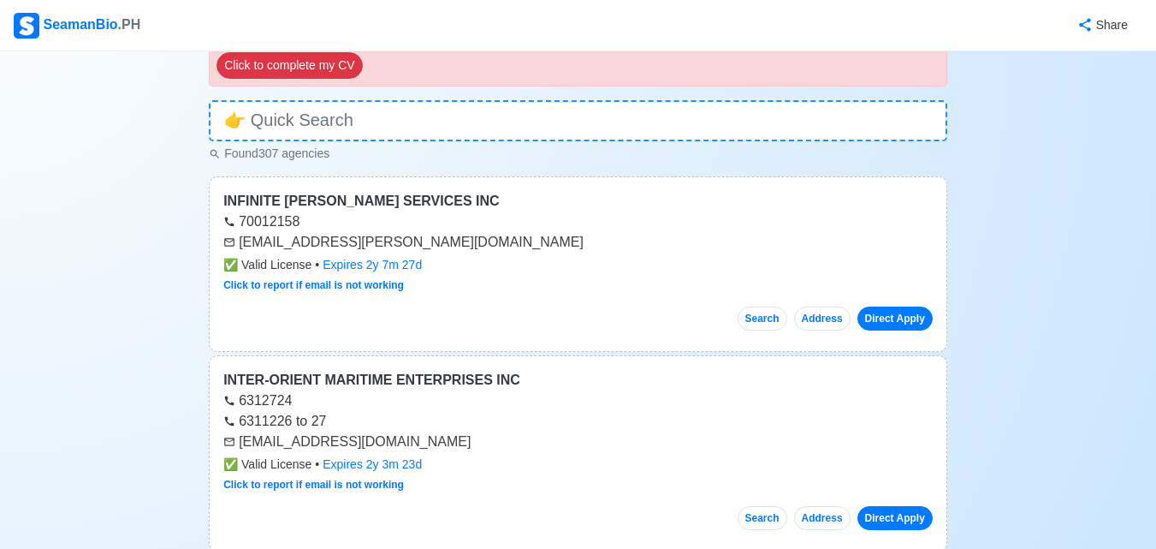
scroll to position [257, 0]
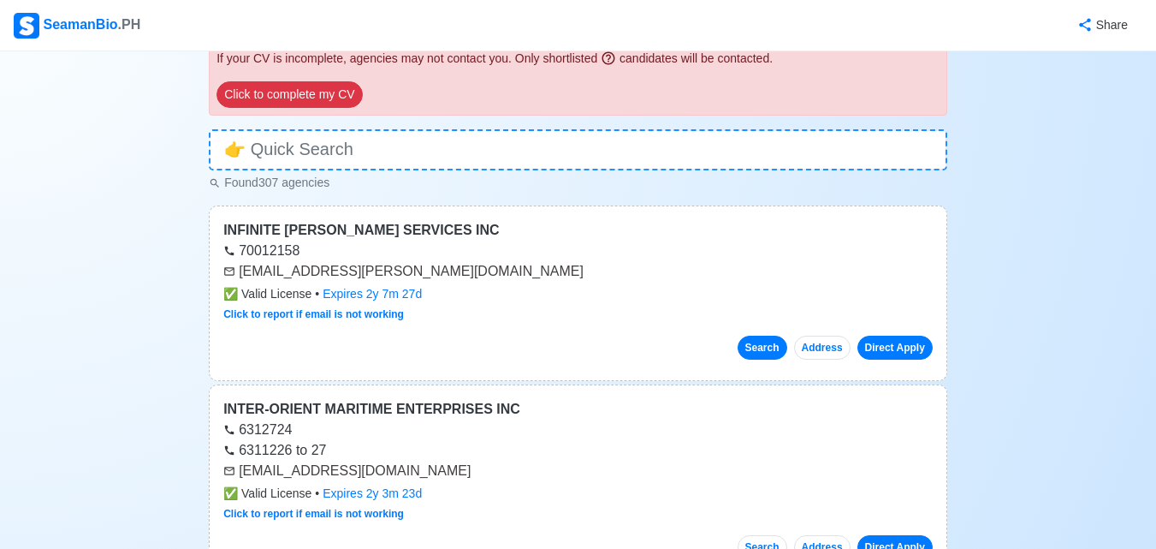
click at [768, 347] on button "Search" at bounding box center [763, 347] width 50 height 24
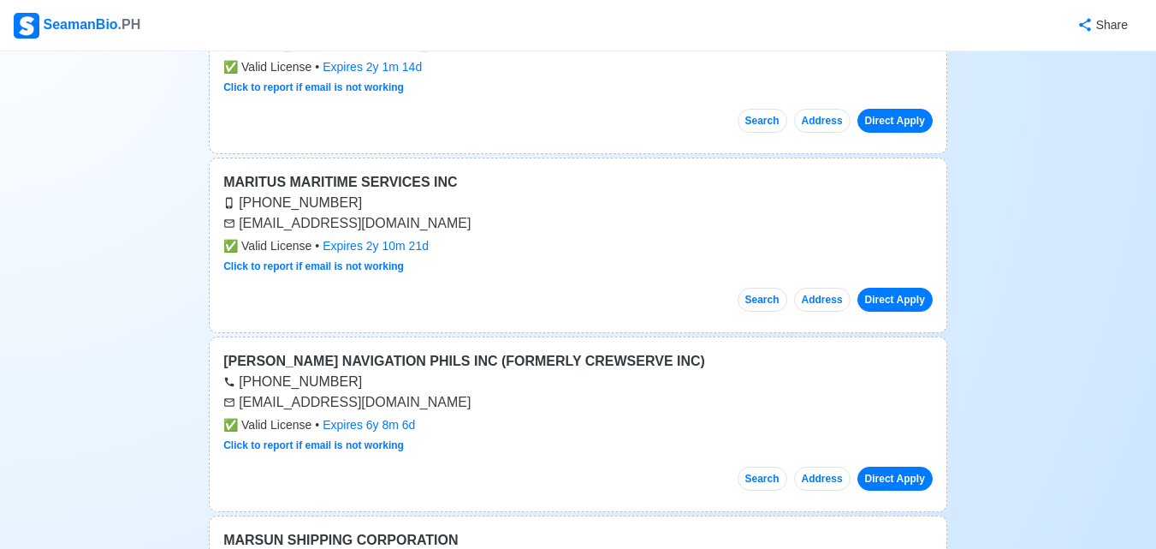
scroll to position [7189, 0]
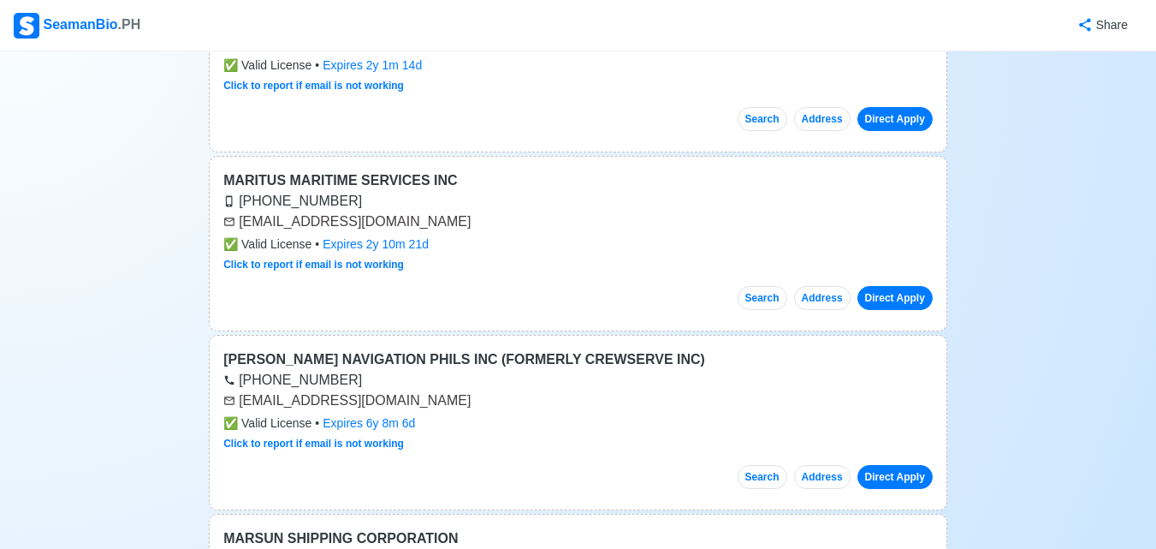
drag, startPoint x: 239, startPoint y: 401, endPoint x: 467, endPoint y: 401, distance: 228.5
click at [467, 401] on div "[EMAIL_ADDRESS][DOMAIN_NAME]" at bounding box center [578, 400] width 710 height 21
drag, startPoint x: 447, startPoint y: 402, endPoint x: 550, endPoint y: 27, distance: 389.7
click at [550, 27] on div "Share" at bounding box center [642, 25] width 1001 height 47
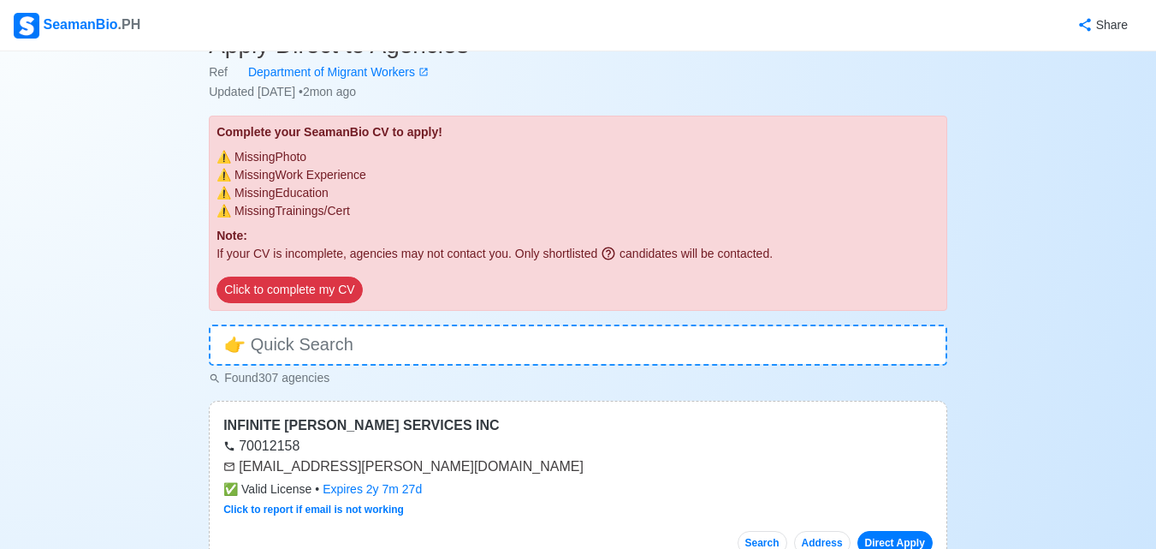
scroll to position [0, 0]
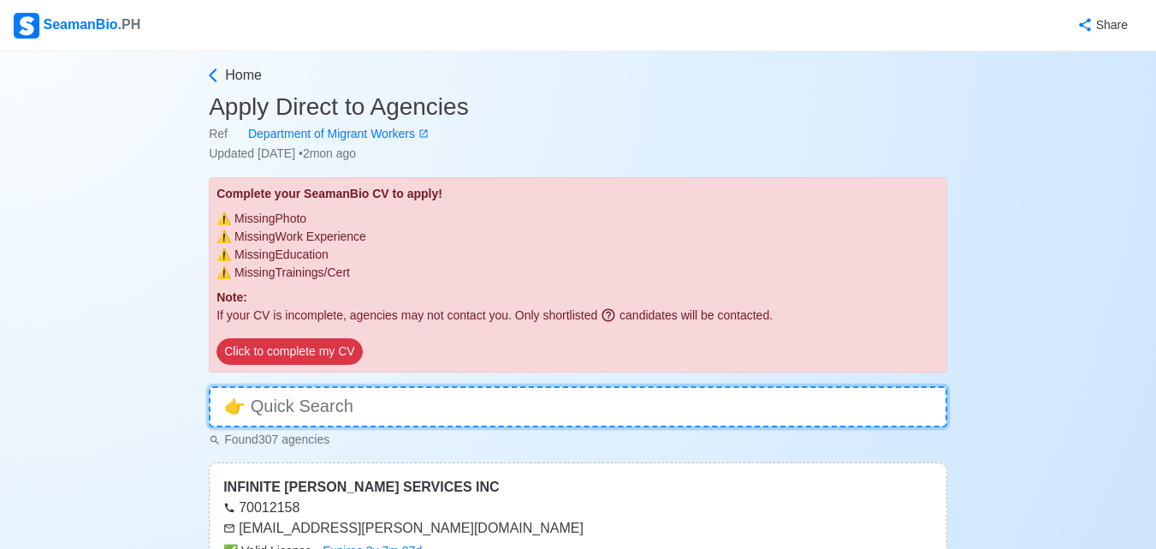
click at [388, 415] on input at bounding box center [578, 406] width 739 height 41
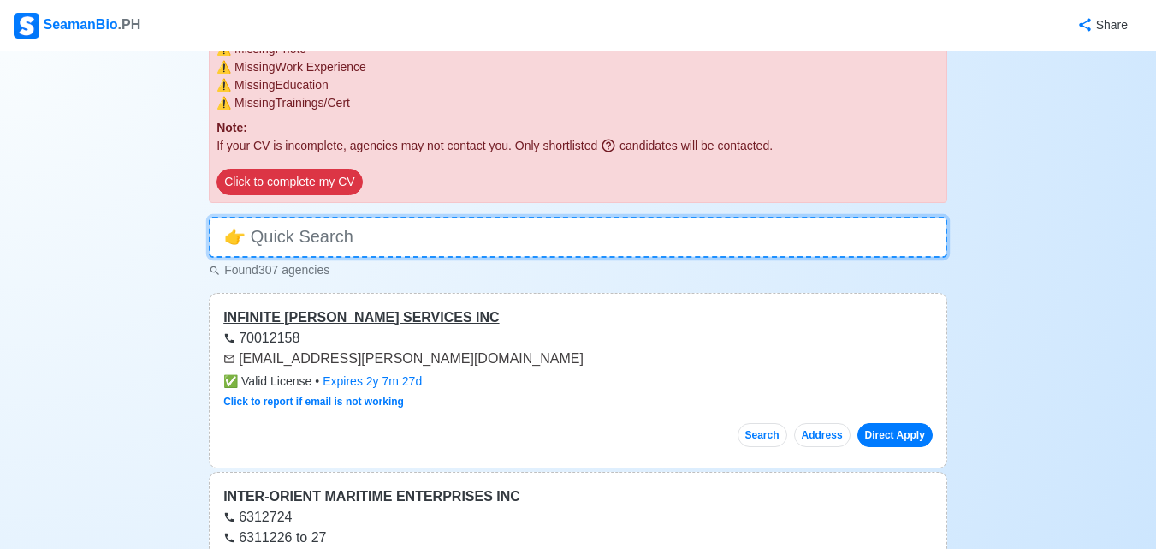
scroll to position [171, 0]
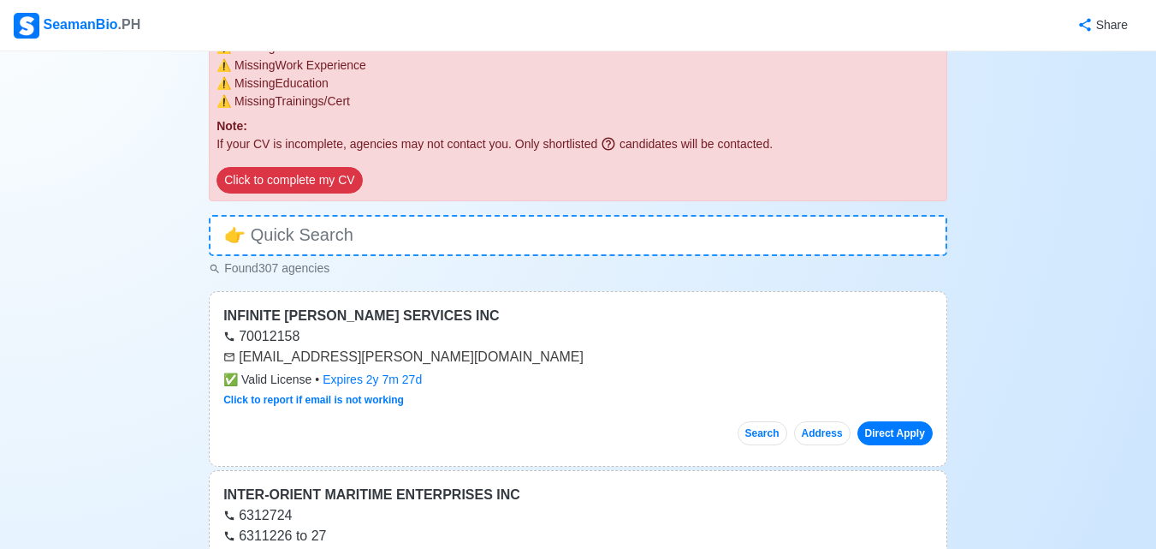
click at [557, 394] on div "Click to report if email is not working" at bounding box center [578, 399] width 710 height 15
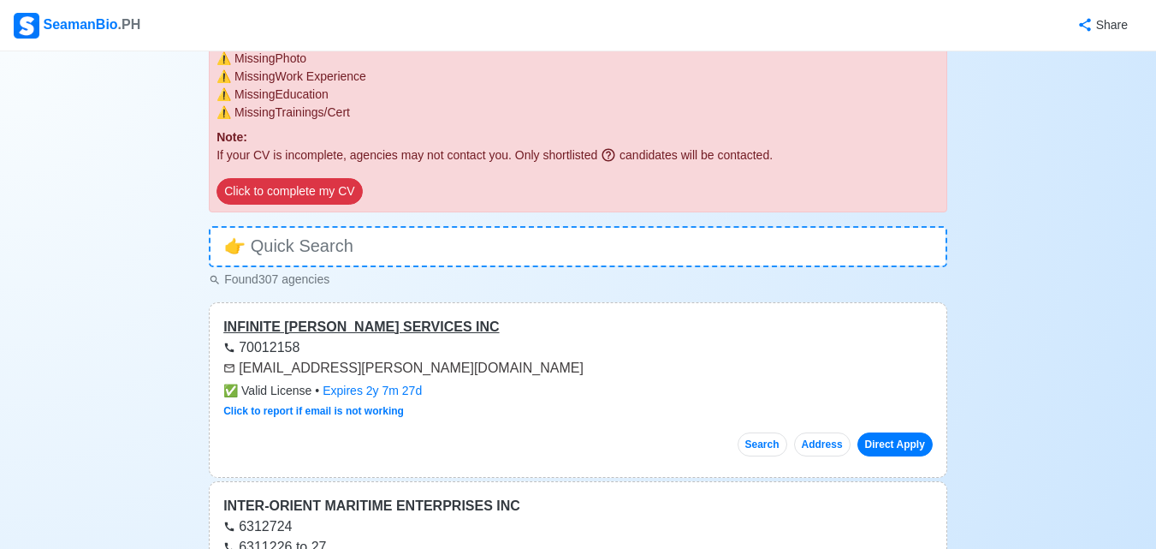
scroll to position [257, 0]
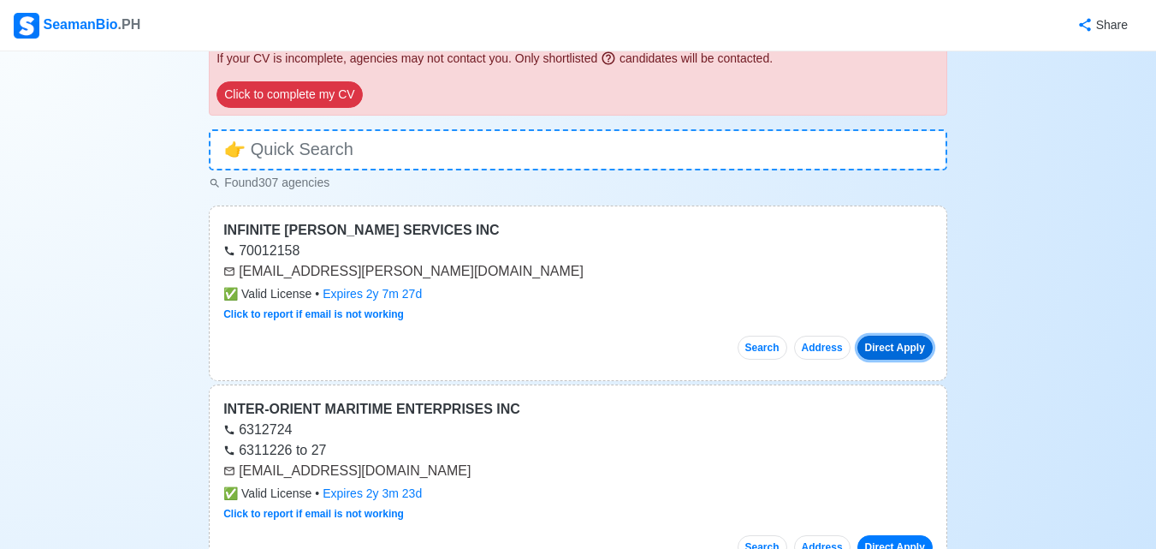
click at [895, 349] on button "Direct Apply" at bounding box center [895, 347] width 75 height 24
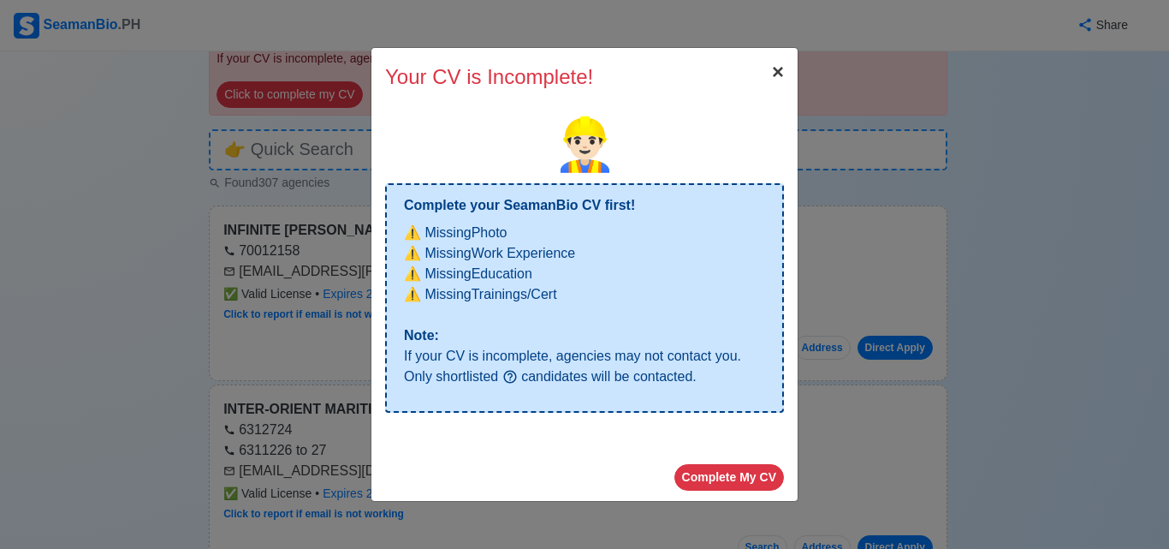
click at [778, 79] on span "×" at bounding box center [778, 71] width 12 height 23
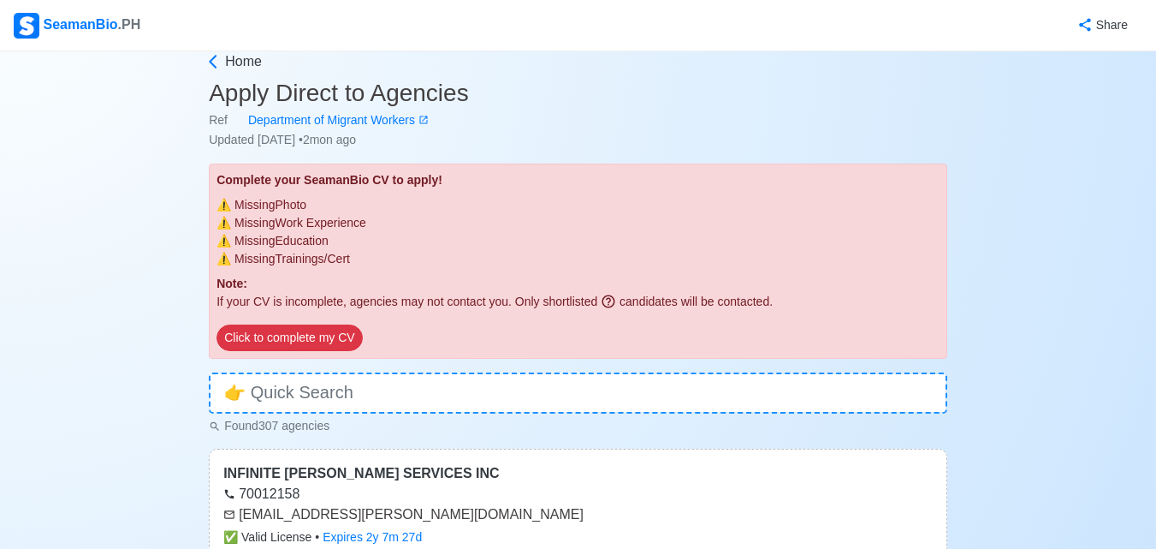
scroll to position [0, 0]
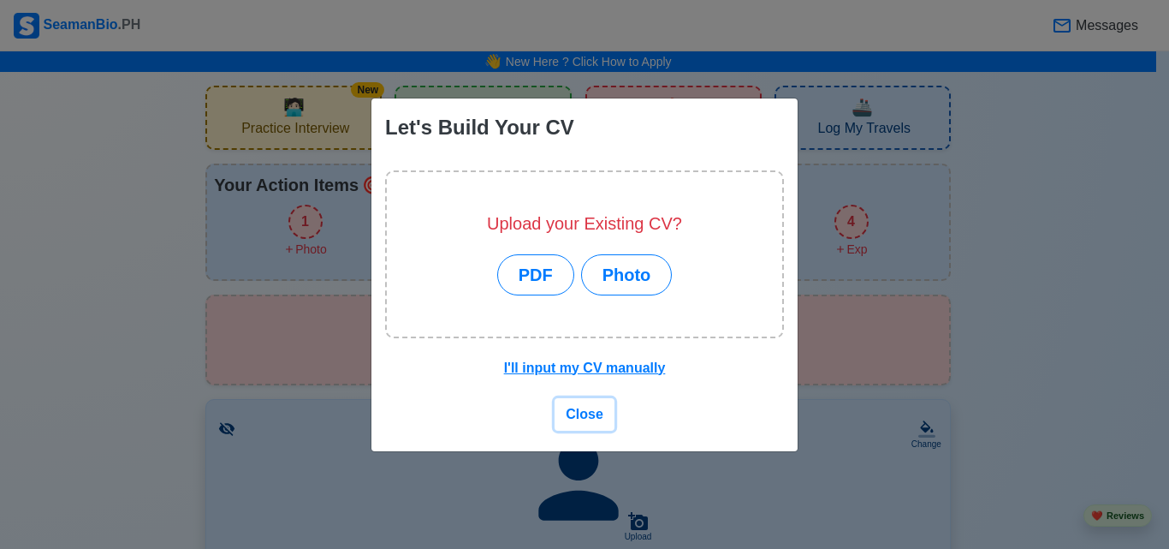
click at [596, 413] on span "Close" at bounding box center [585, 414] width 38 height 15
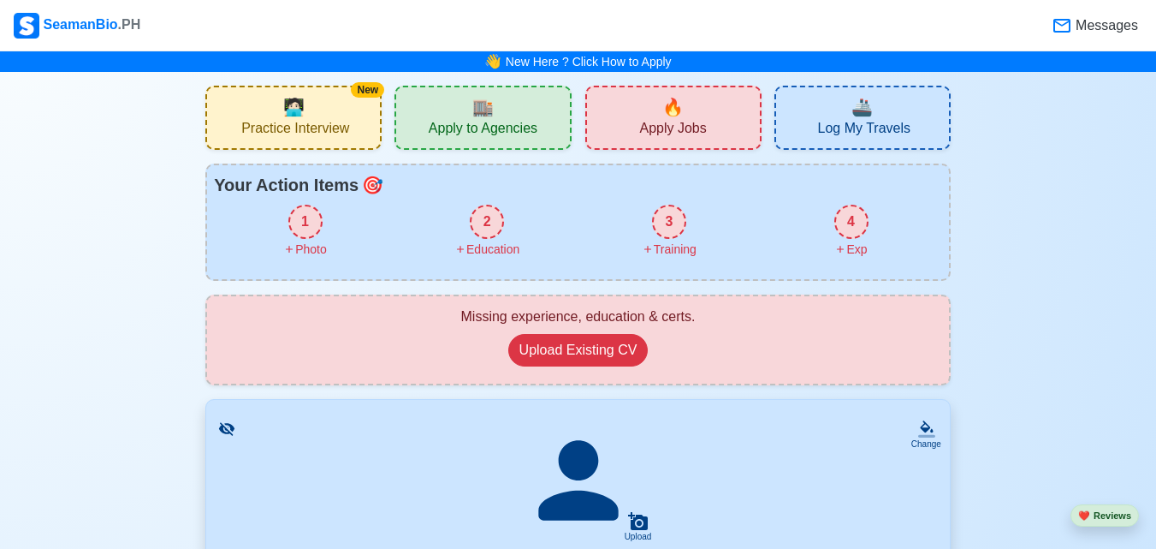
click at [328, 115] on div "New 🧑🏻‍💻 Practice Interview" at bounding box center [293, 118] width 176 height 64
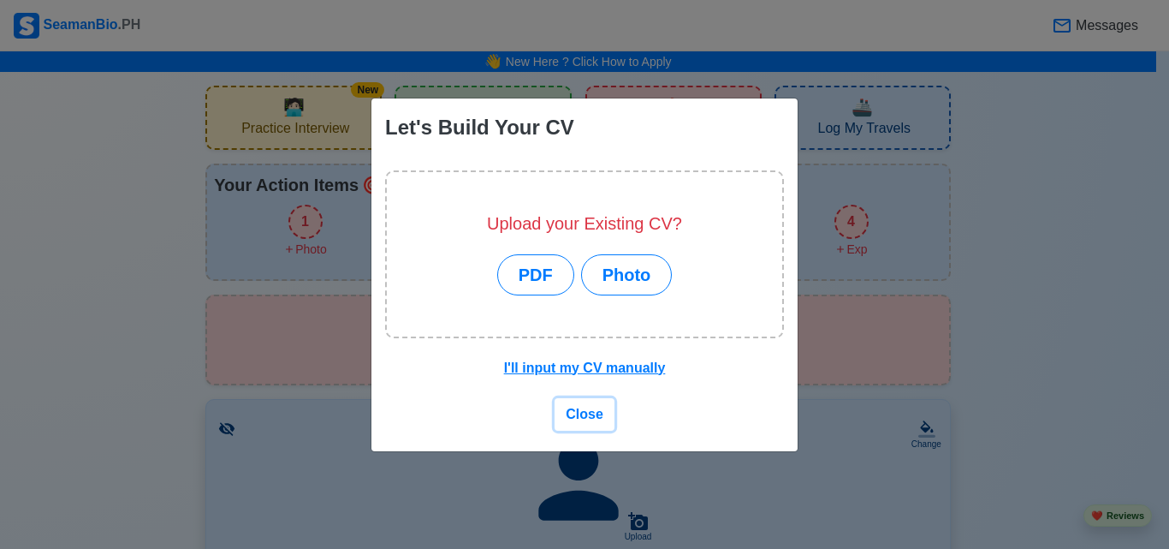
click at [579, 416] on span "Close" at bounding box center [585, 414] width 38 height 15
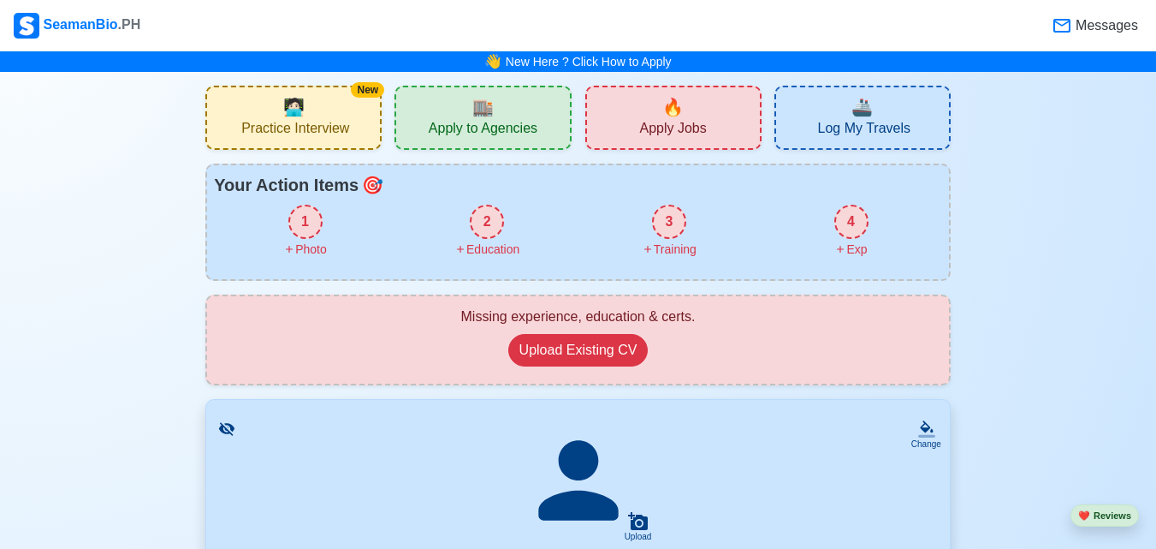
click at [626, 118] on div "🔥 Apply Jobs" at bounding box center [673, 118] width 176 height 64
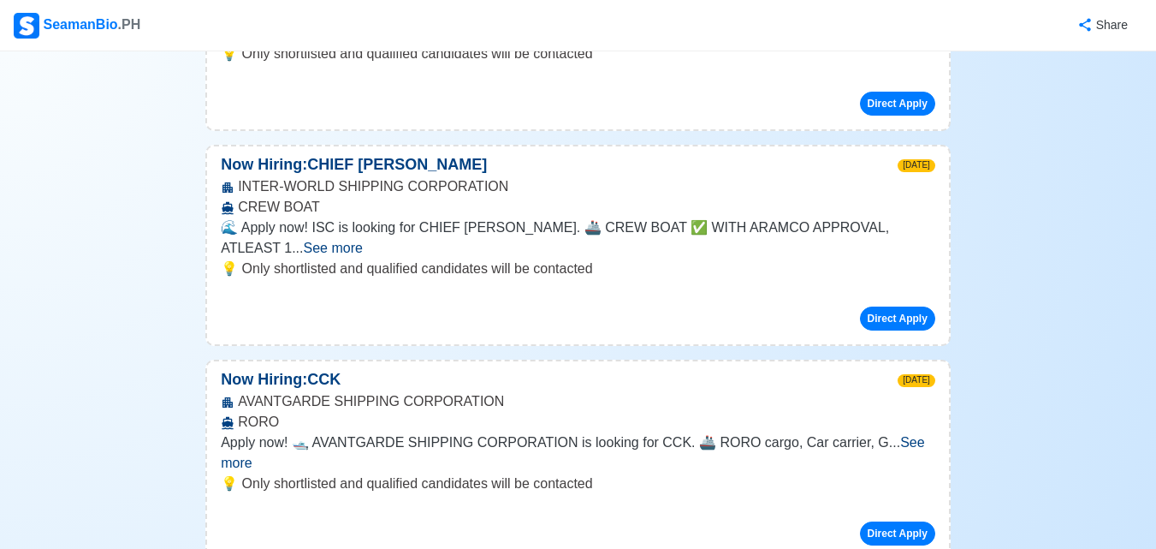
scroll to position [171, 0]
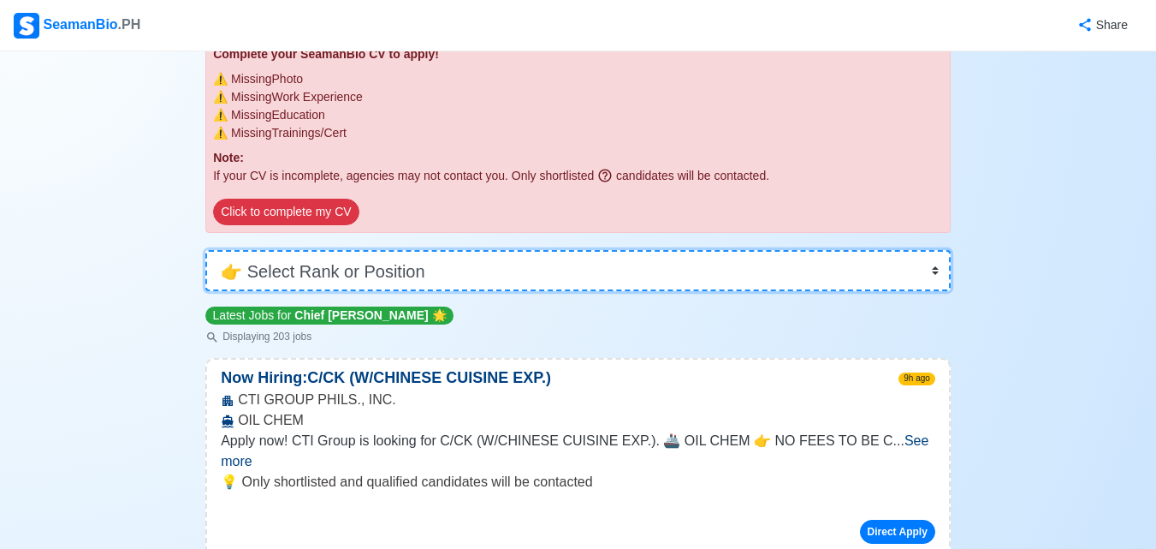
click at [935, 274] on select "👉 Select Rank or Position Master Chief Officer 2nd Officer 3rd Officer Junior O…" at bounding box center [577, 270] width 745 height 41
select select "[PERSON_NAME]"
click at [205, 278] on select "👉 Select Rank or Position Master Chief Officer 2nd Officer 3rd Officer Junior O…" at bounding box center [577, 270] width 745 height 41
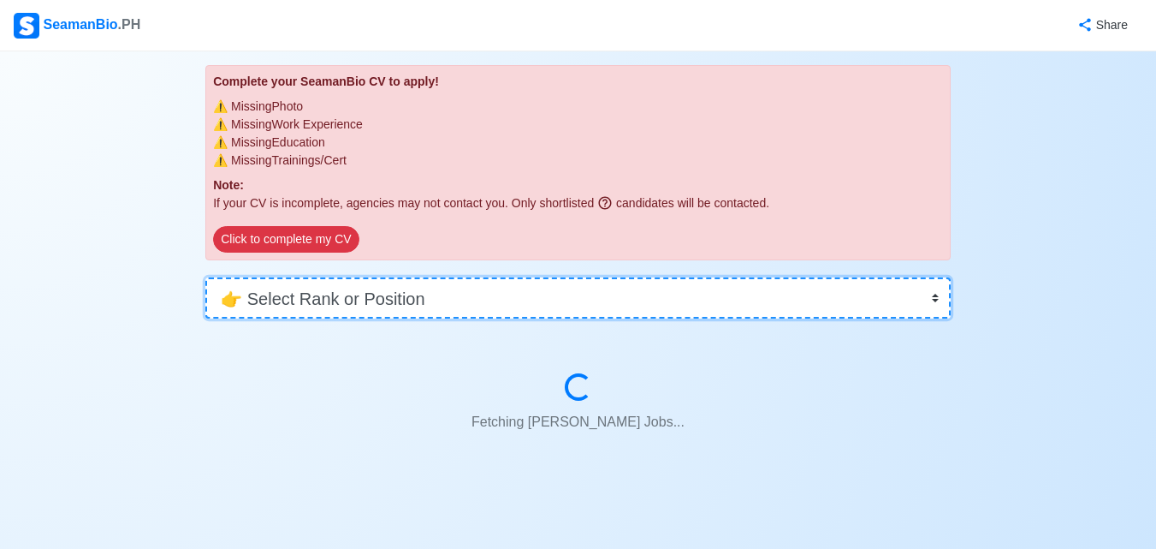
scroll to position [143, 0]
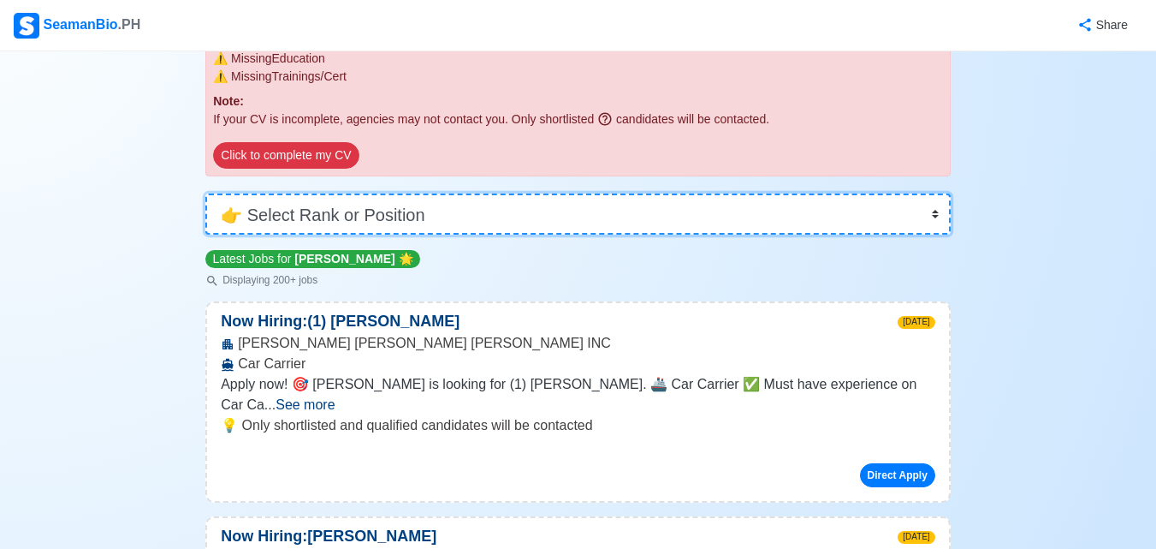
scroll to position [257, 0]
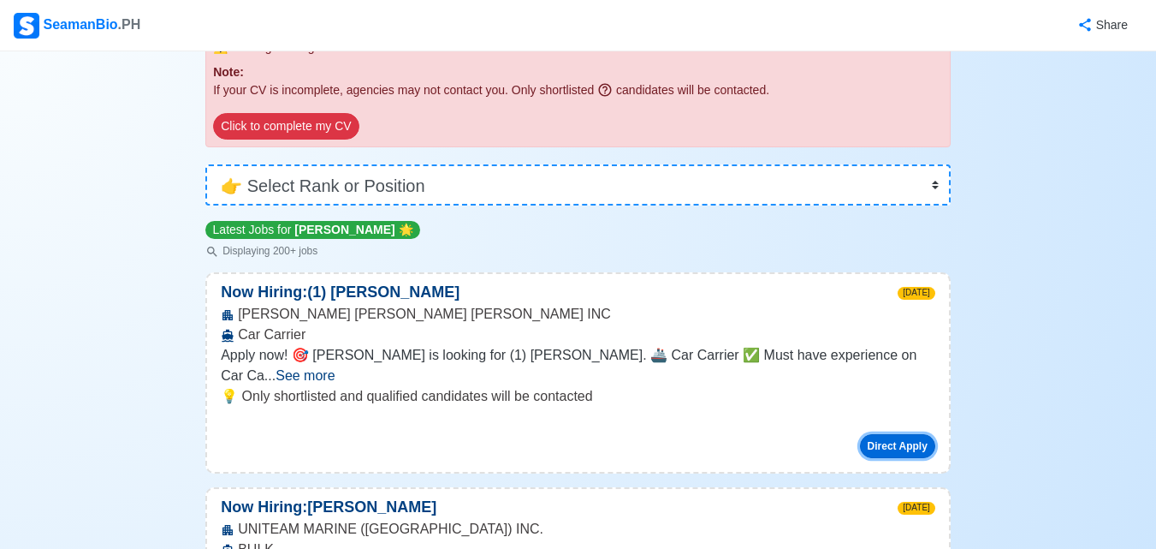
click at [888, 434] on button "Direct Apply" at bounding box center [897, 446] width 75 height 24
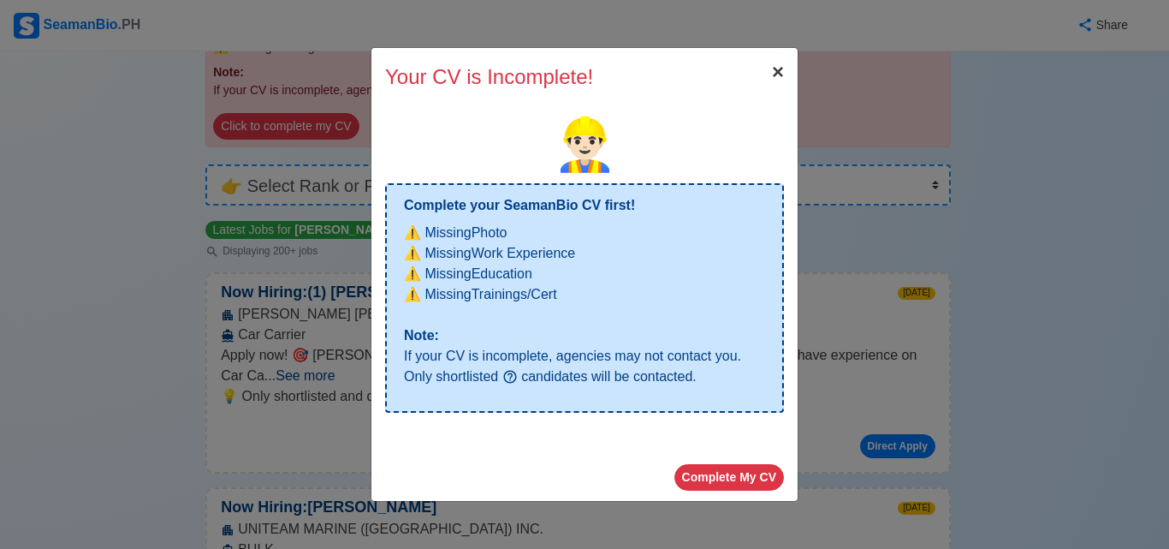
click at [772, 74] on span "×" at bounding box center [778, 71] width 12 height 23
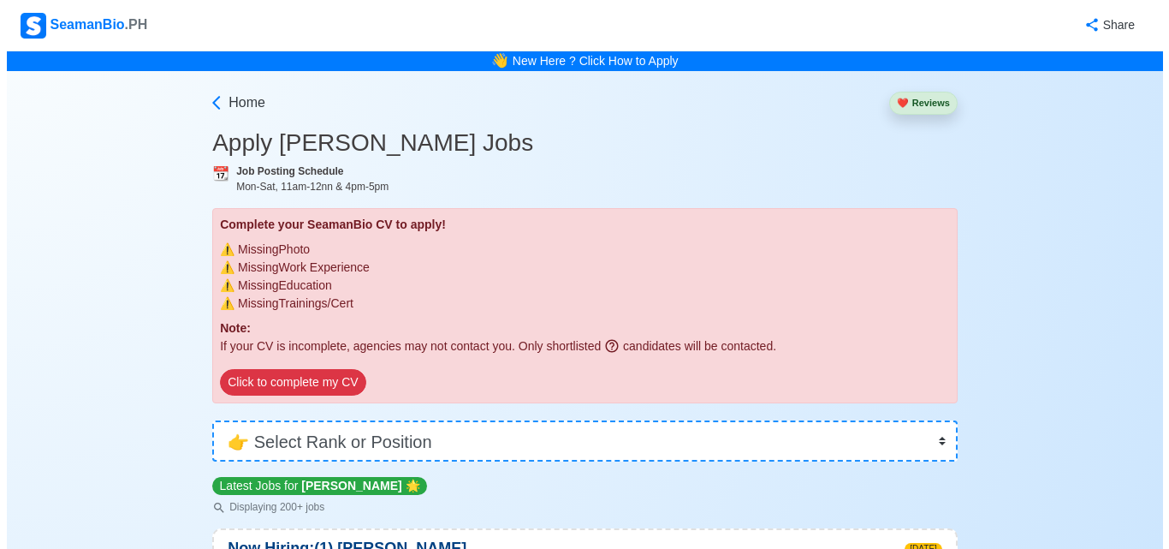
scroll to position [0, 0]
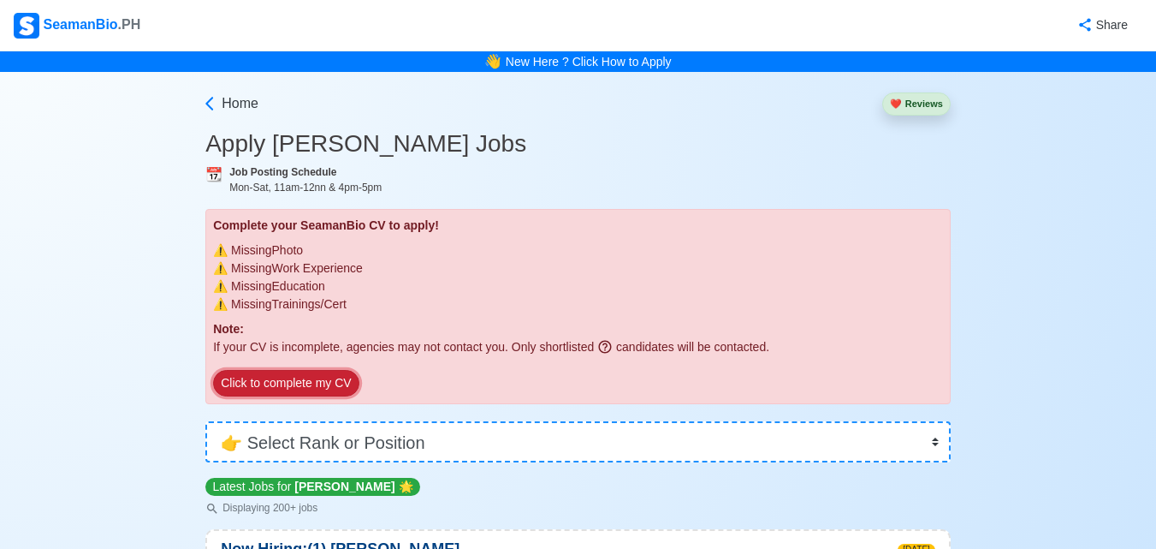
click at [329, 382] on button "Click to complete my CV" at bounding box center [285, 383] width 145 height 27
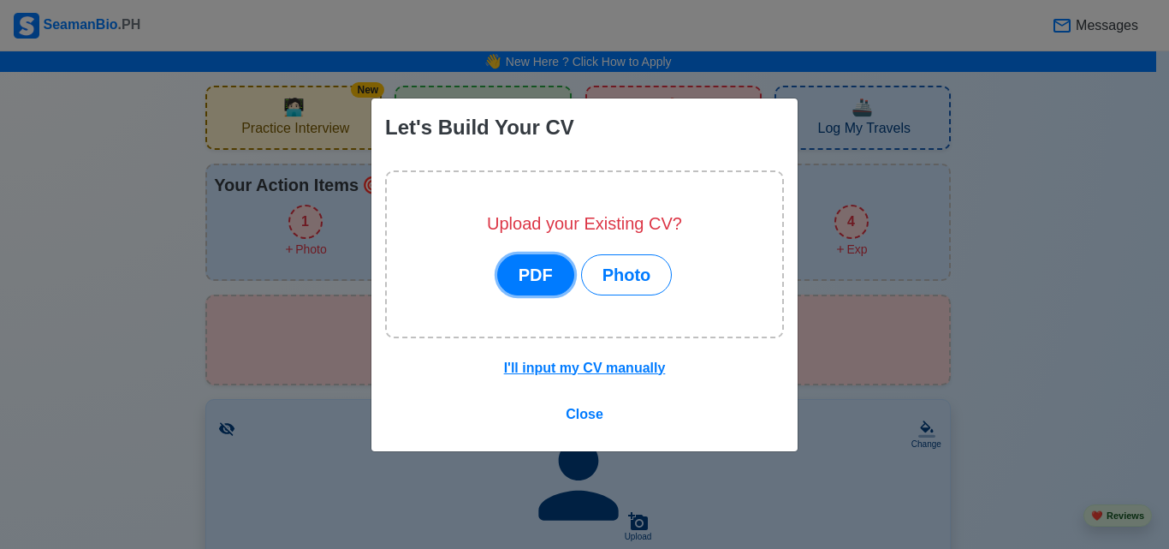
click at [537, 278] on button "PDF" at bounding box center [535, 274] width 77 height 41
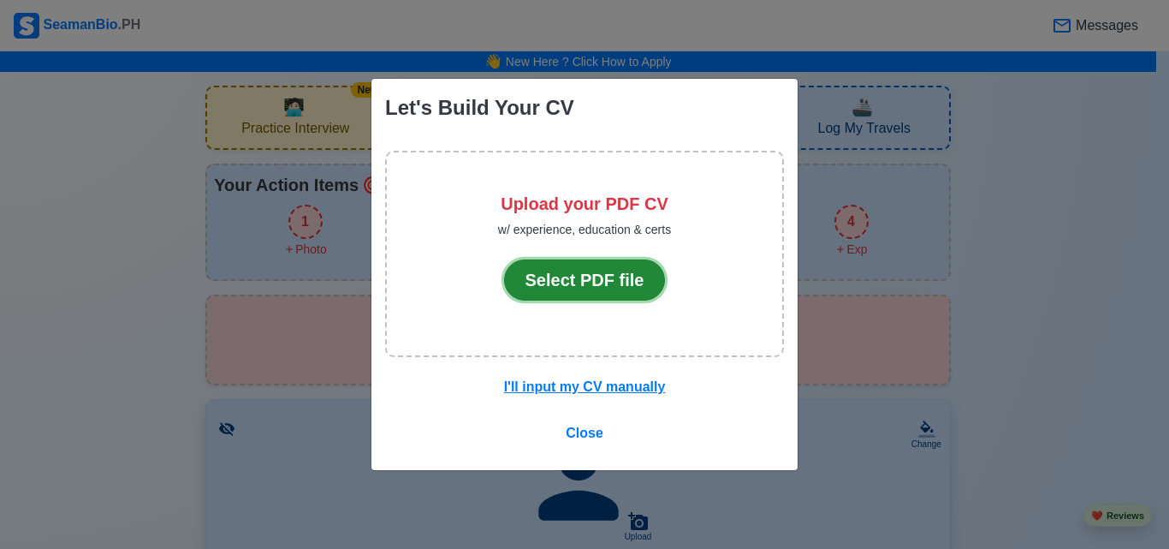
click at [567, 282] on button "Select PDF file" at bounding box center [585, 279] width 162 height 41
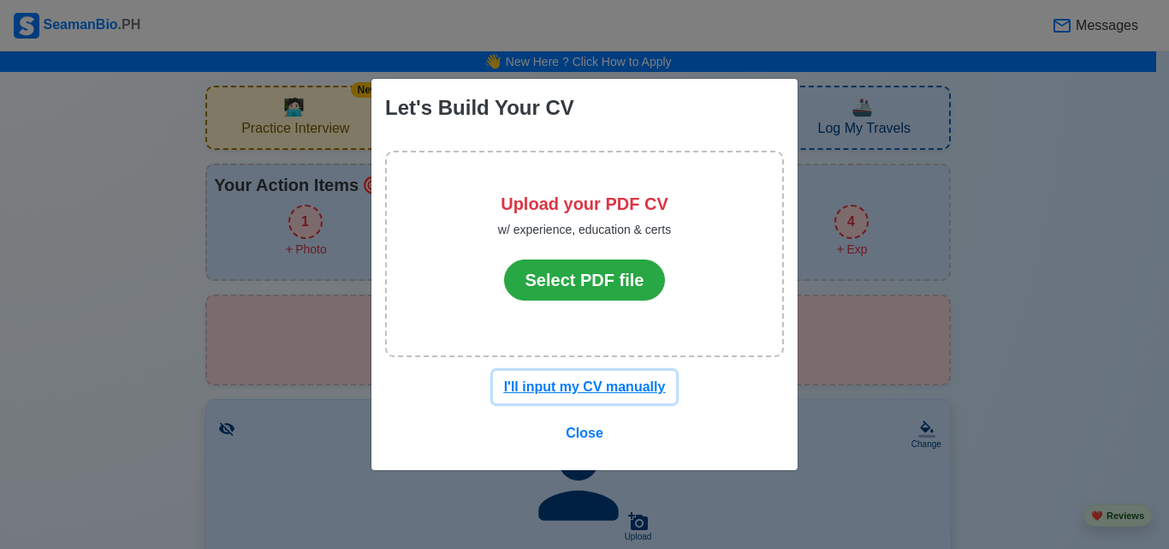
click at [580, 389] on u "I'll input my CV manually" at bounding box center [585, 386] width 162 height 15
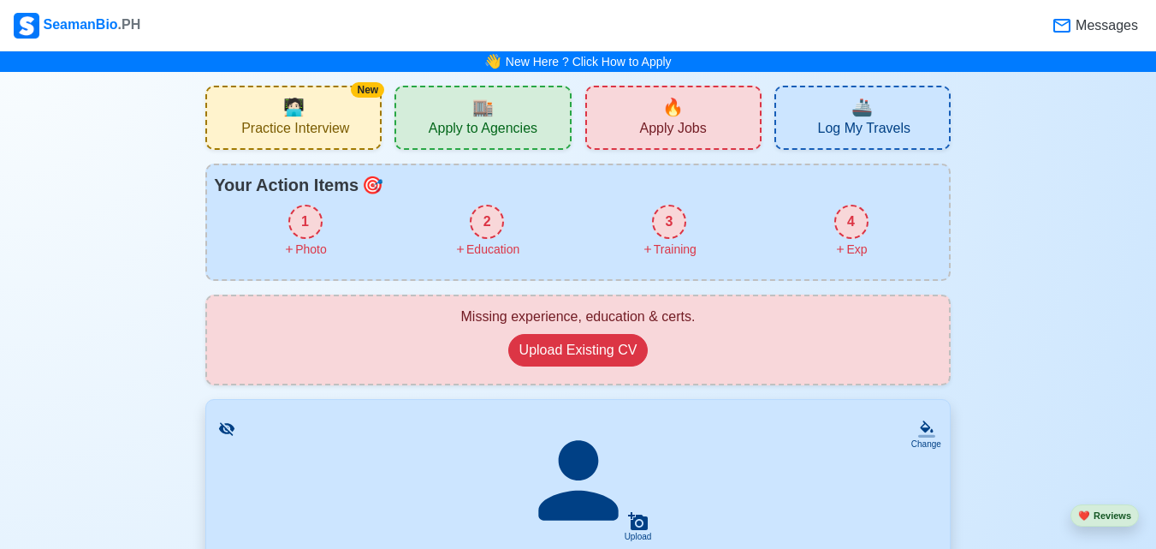
click at [659, 120] on span "Apply Jobs" at bounding box center [672, 130] width 67 height 21
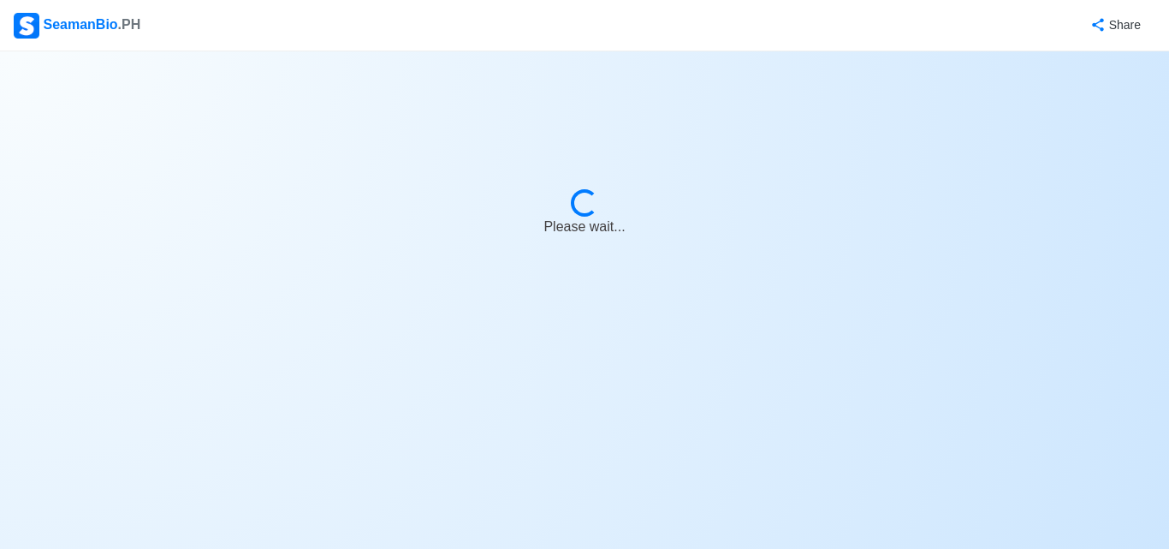
select select "Chief [PERSON_NAME]"
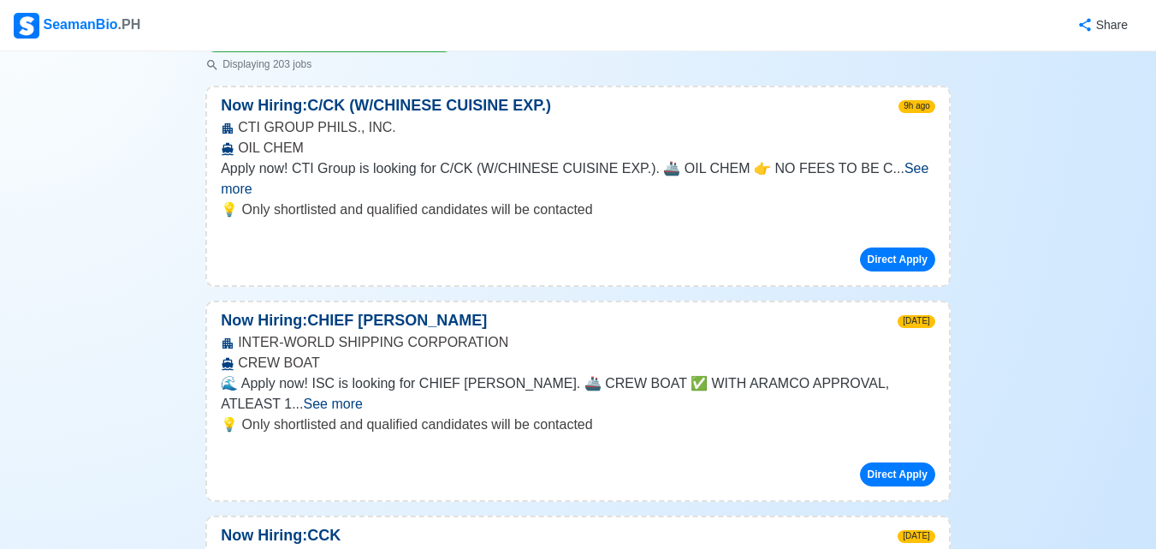
scroll to position [171, 0]
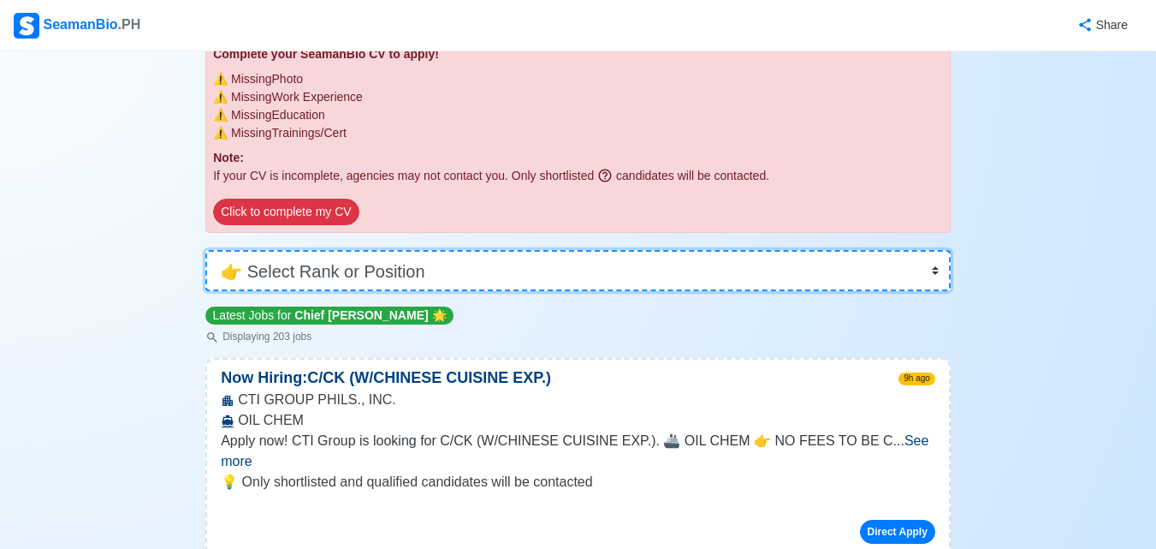
click at [935, 270] on select "👉 Select Rank or Position Master Chief Officer 2nd Officer 3rd Officer Junior O…" at bounding box center [577, 270] width 745 height 41
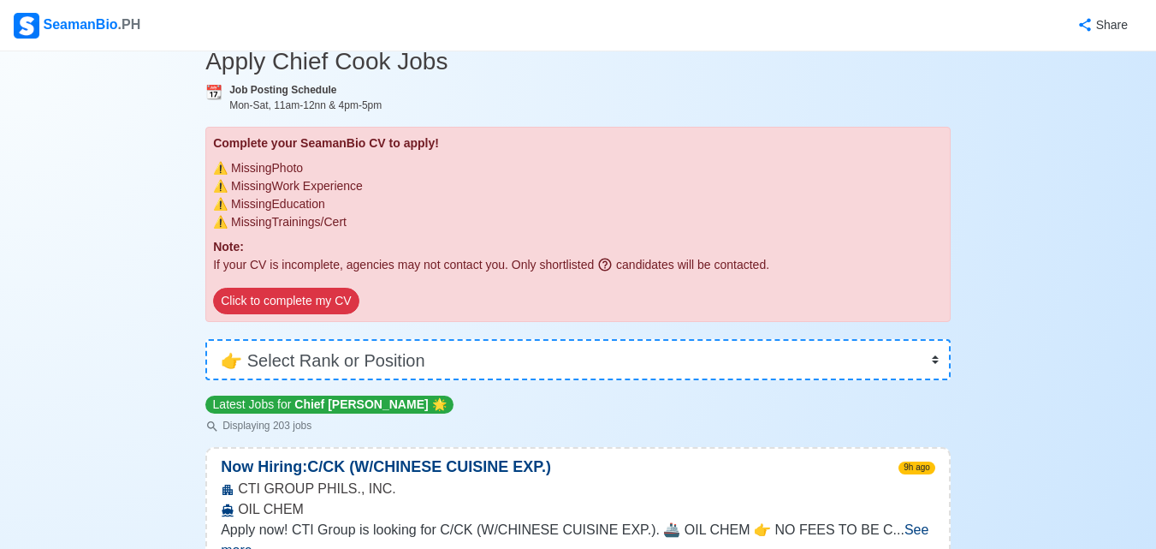
scroll to position [0, 0]
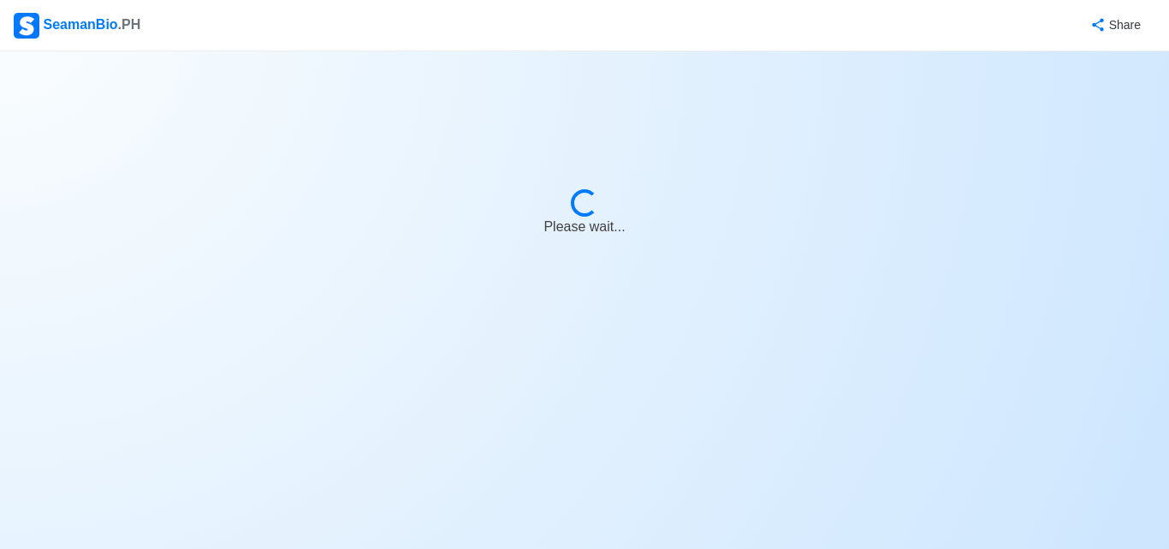
select select "[PERSON_NAME]"
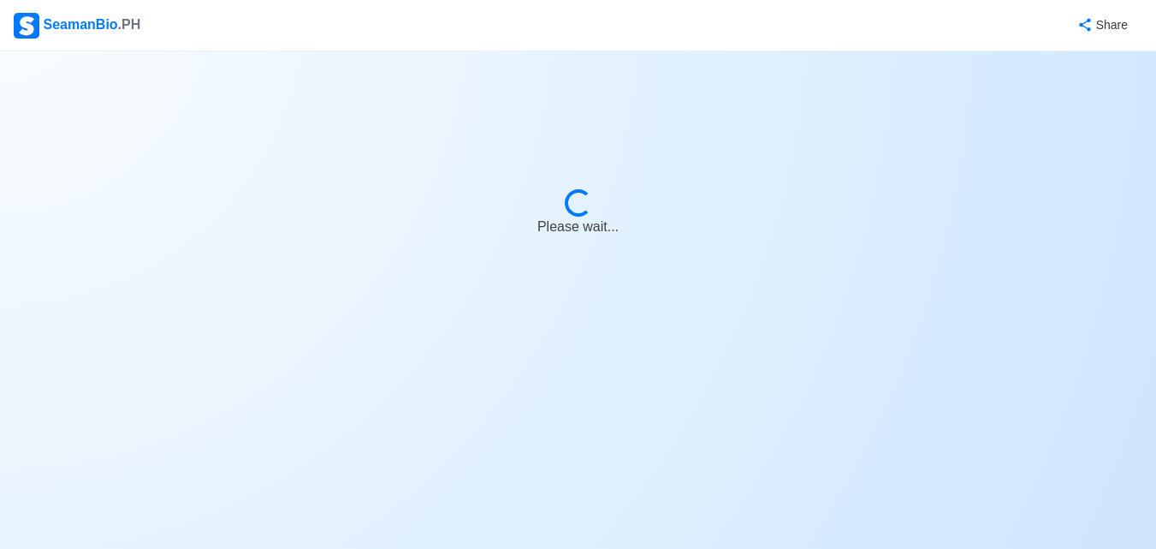
select select "Actively Looking for Job"
select select "Visible for Hiring"
select select "Married"
select select "[DEMOGRAPHIC_DATA]"
select select "PH"
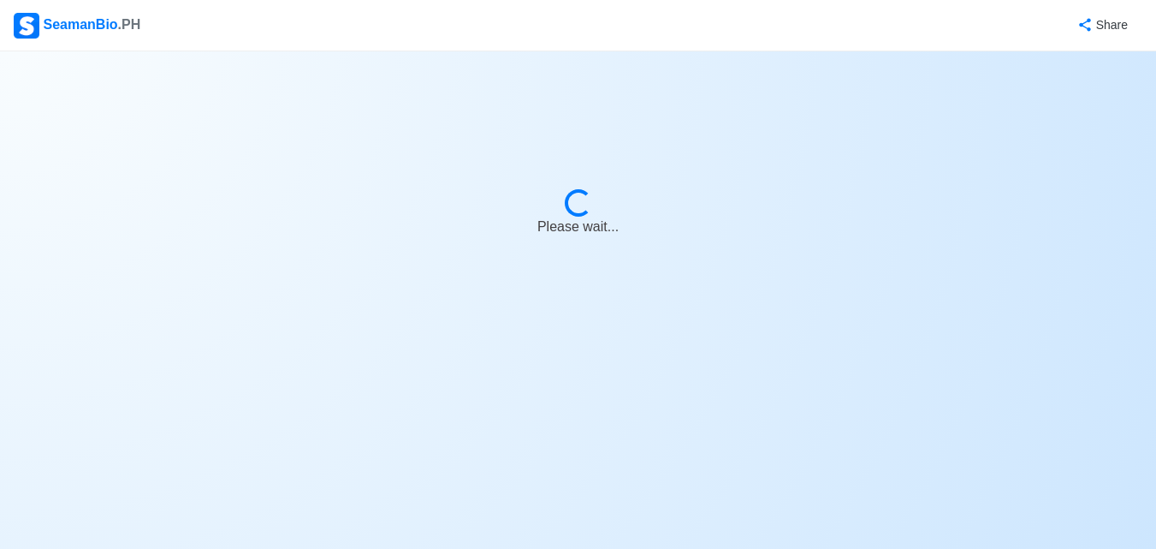
select select "4102416000000"
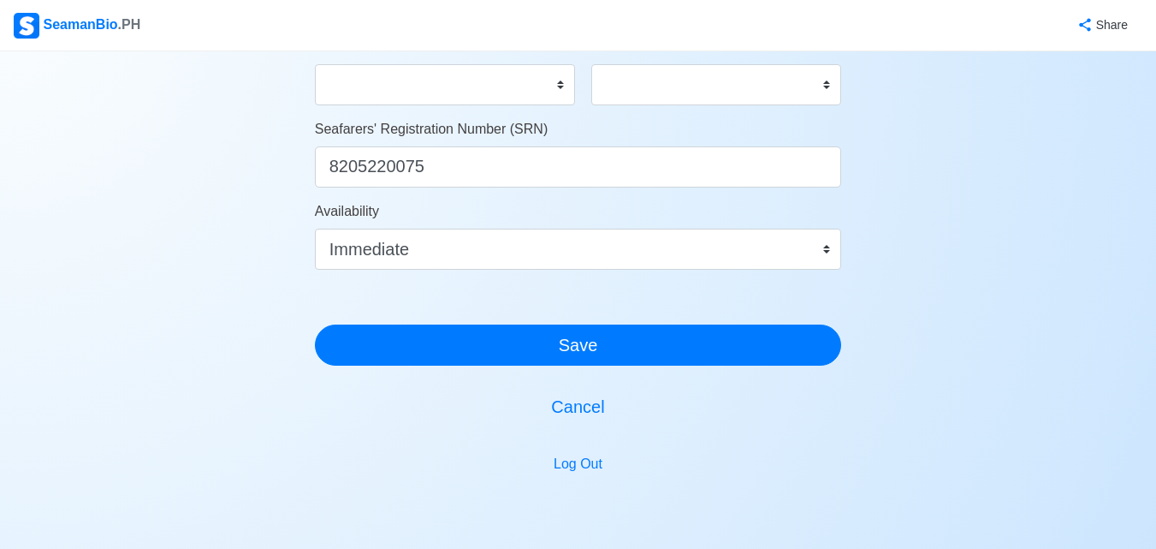
scroll to position [1105, 0]
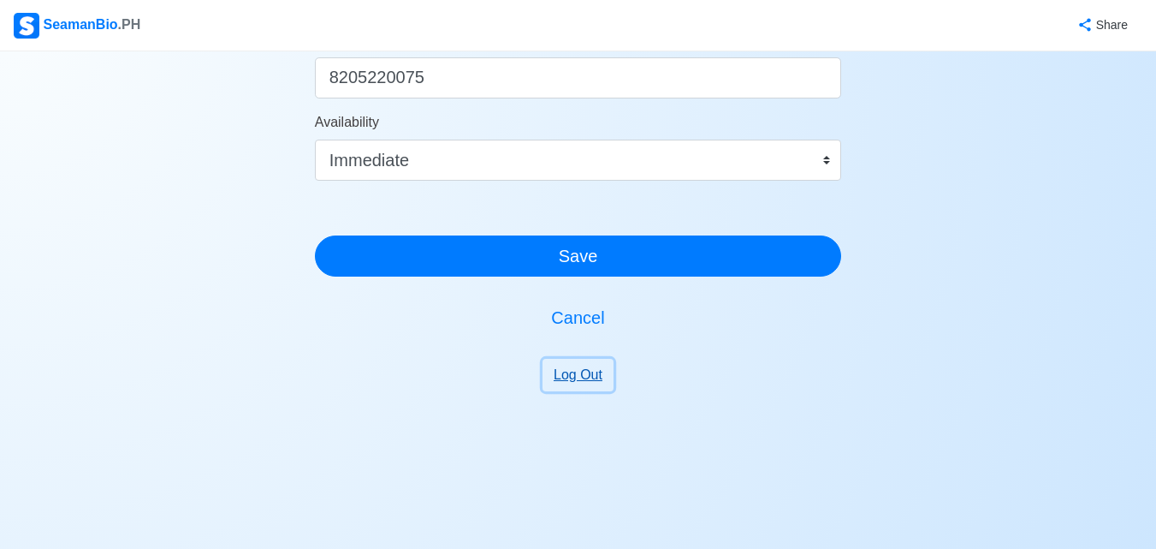
click at [576, 377] on button "Log Out" at bounding box center [578, 375] width 71 height 33
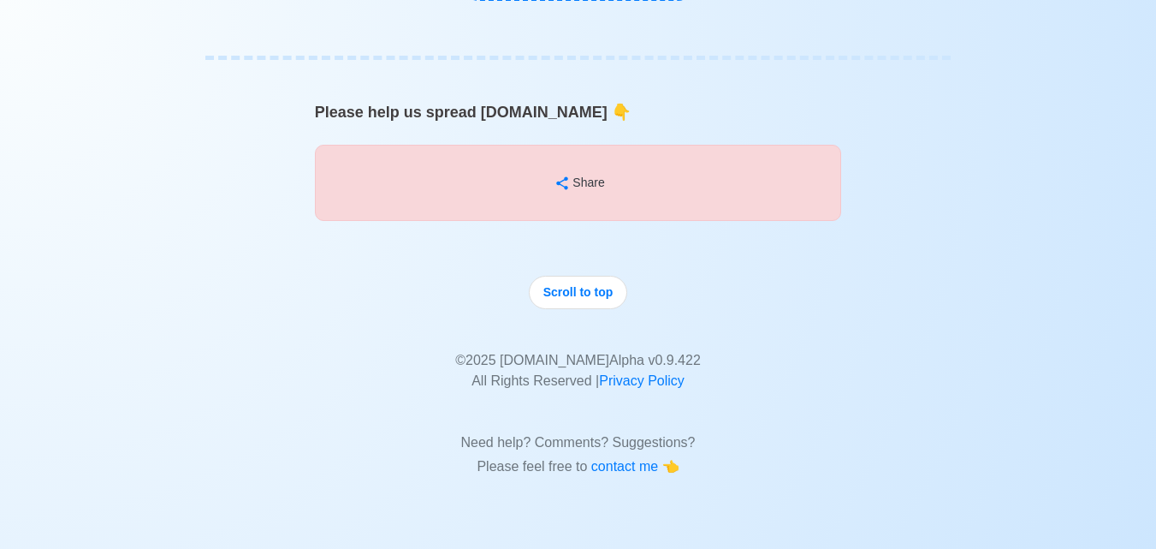
scroll to position [10681, 0]
